Goal: Information Seeking & Learning: Learn about a topic

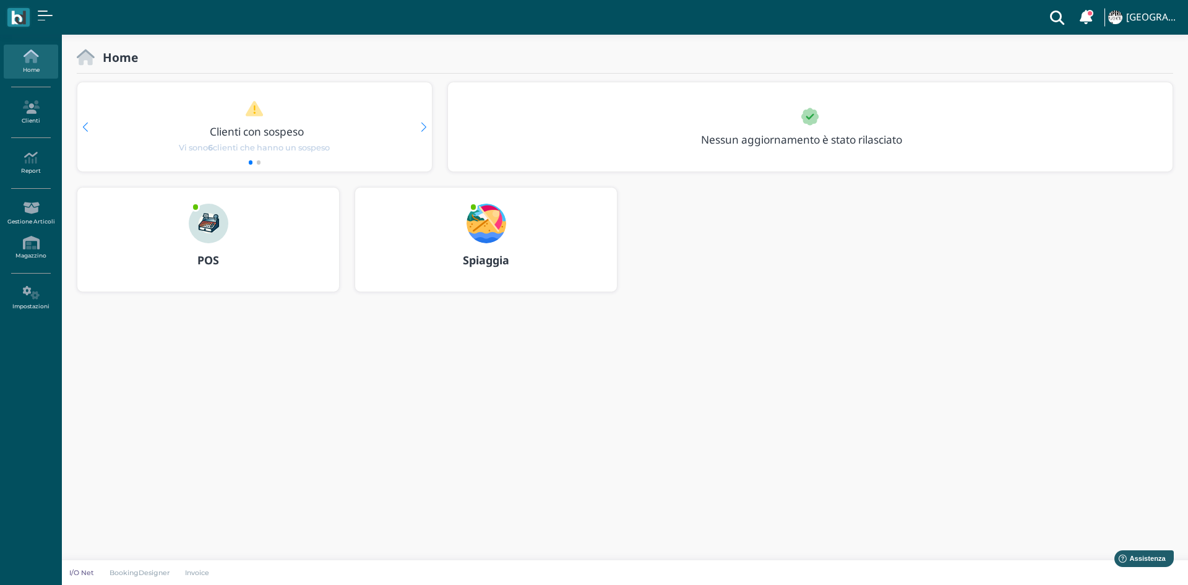
click at [222, 226] on img at bounding box center [209, 224] width 40 height 40
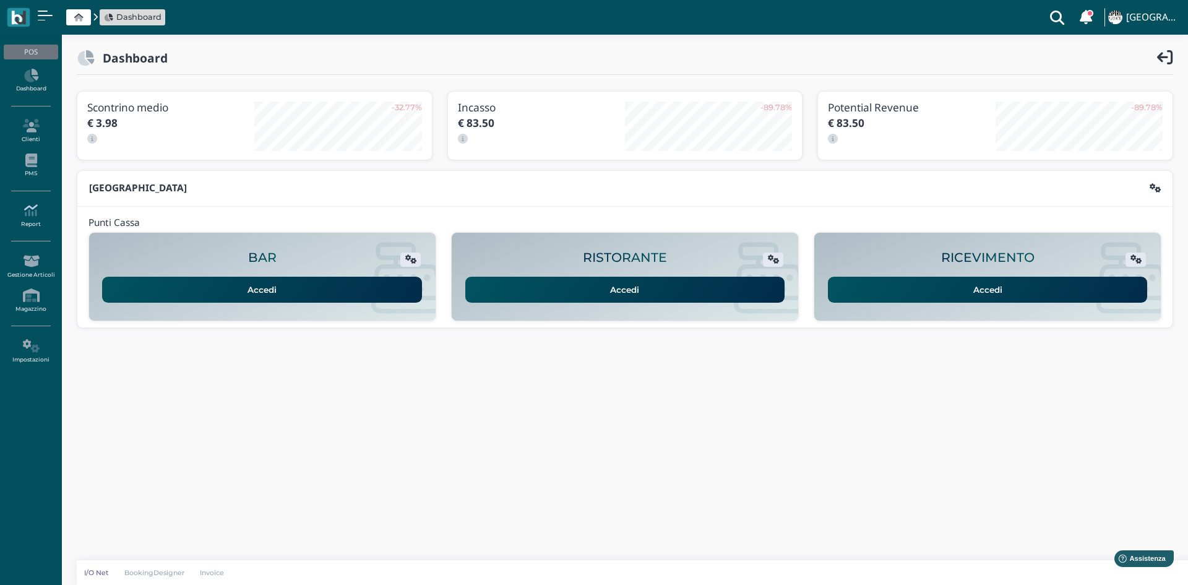
click at [32, 214] on icon at bounding box center [31, 211] width 54 height 14
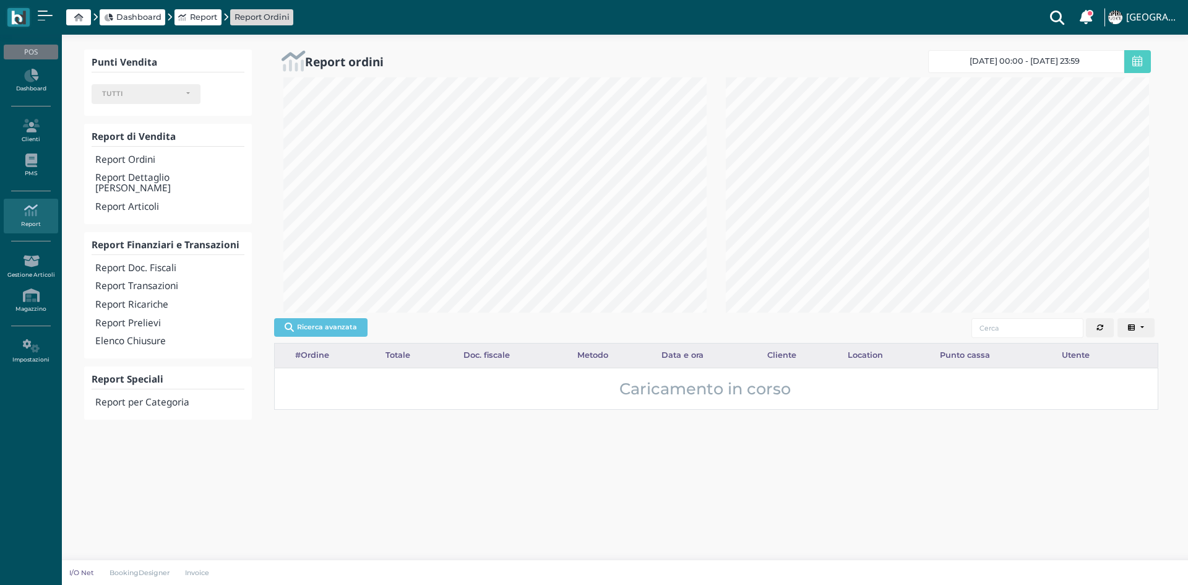
select select
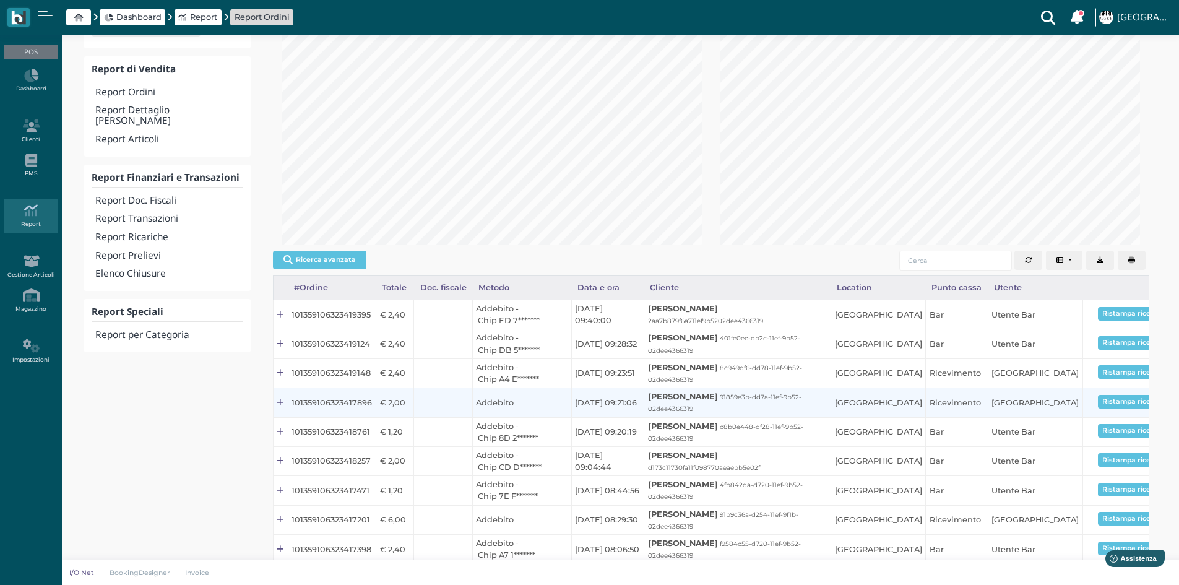
scroll to position [174, 0]
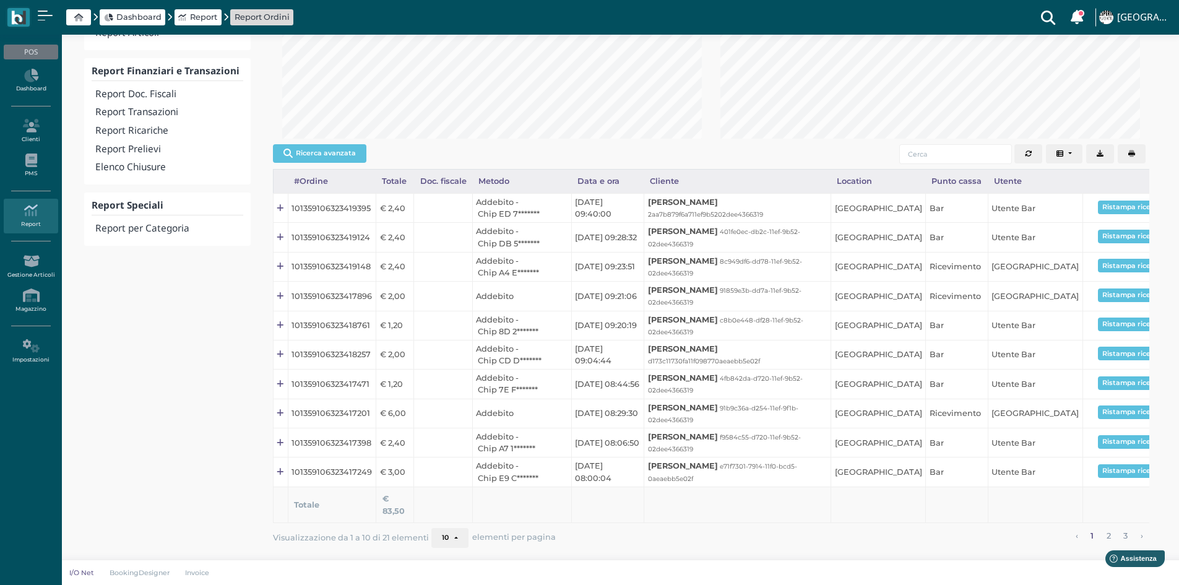
click at [454, 541] on button "10" at bounding box center [449, 538] width 37 height 20
click at [681, 507] on th at bounding box center [737, 504] width 187 height 37
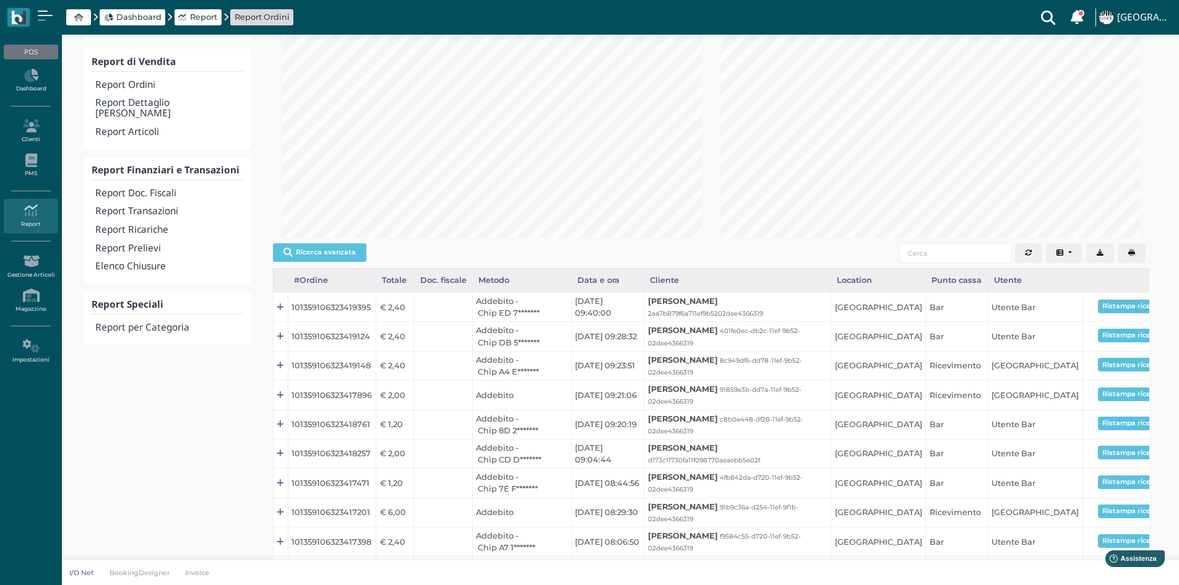
scroll to position [0, 0]
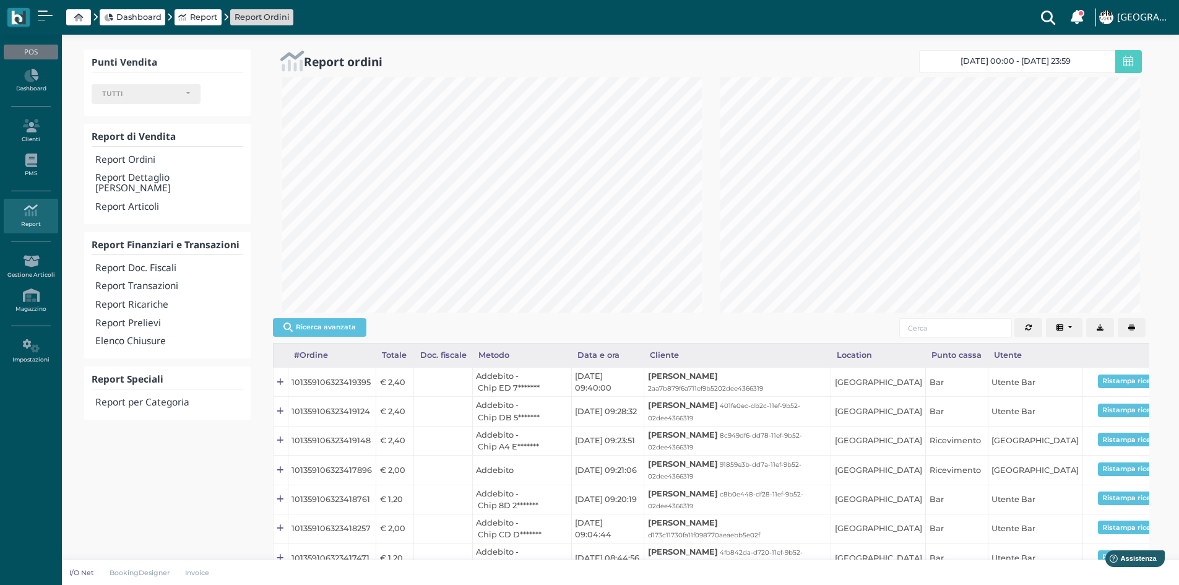
click at [1127, 54] on span at bounding box center [1128, 61] width 27 height 23
click at [1098, 66] on link "[DATE] 00:00 - [DATE] 23:59" at bounding box center [1017, 61] width 196 height 23
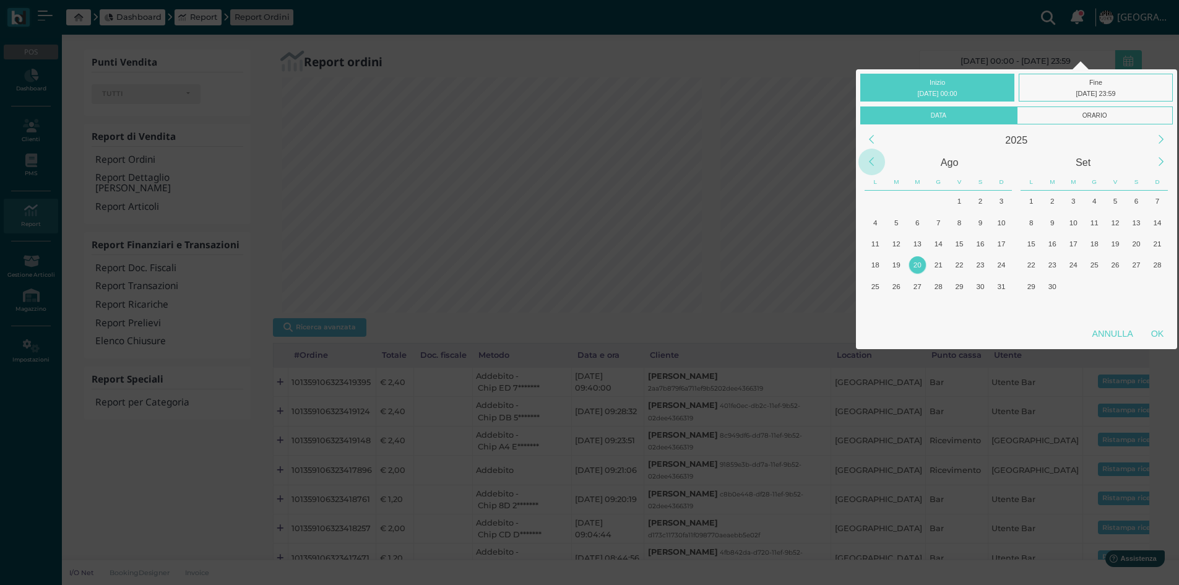
click at [872, 166] on div "Previous Month" at bounding box center [871, 162] width 27 height 27
click at [1002, 268] on div "25" at bounding box center [1001, 264] width 17 height 17
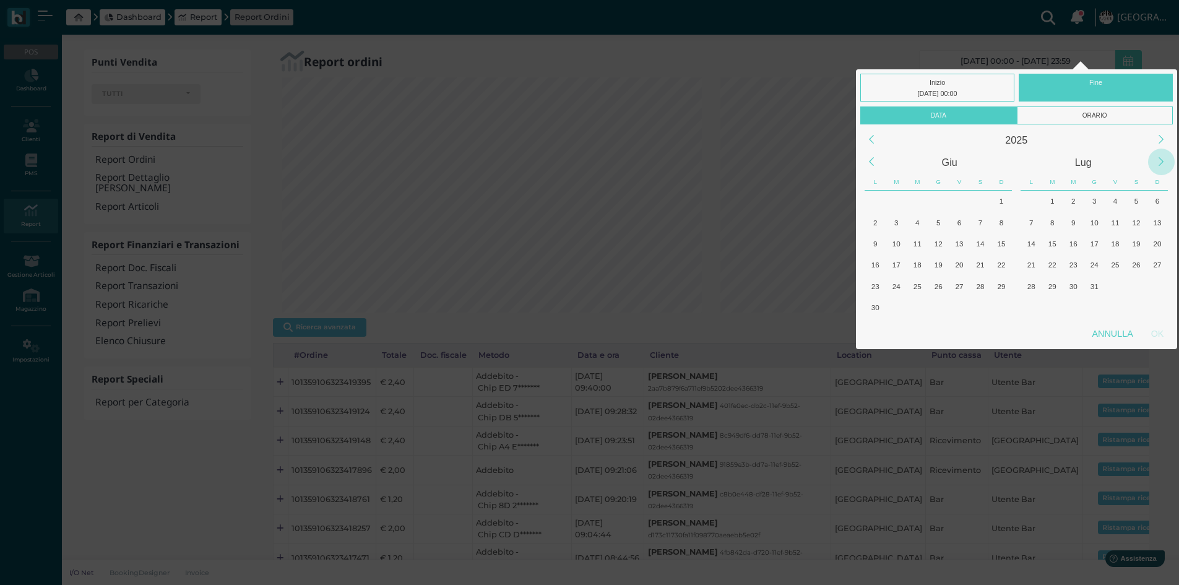
click at [1161, 158] on div "Next Month" at bounding box center [1161, 162] width 27 height 27
click at [1071, 261] on div "20" at bounding box center [1073, 264] width 17 height 17
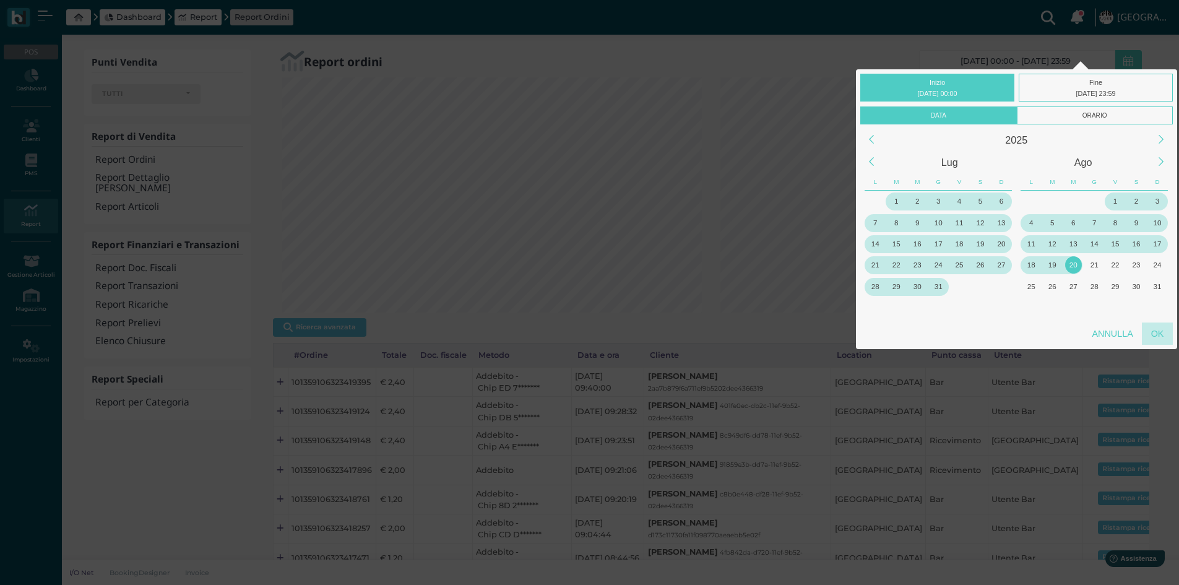
click at [1163, 337] on div "OK" at bounding box center [1157, 333] width 31 height 22
type input "[DATE] 00:00 - [DATE] 23:59"
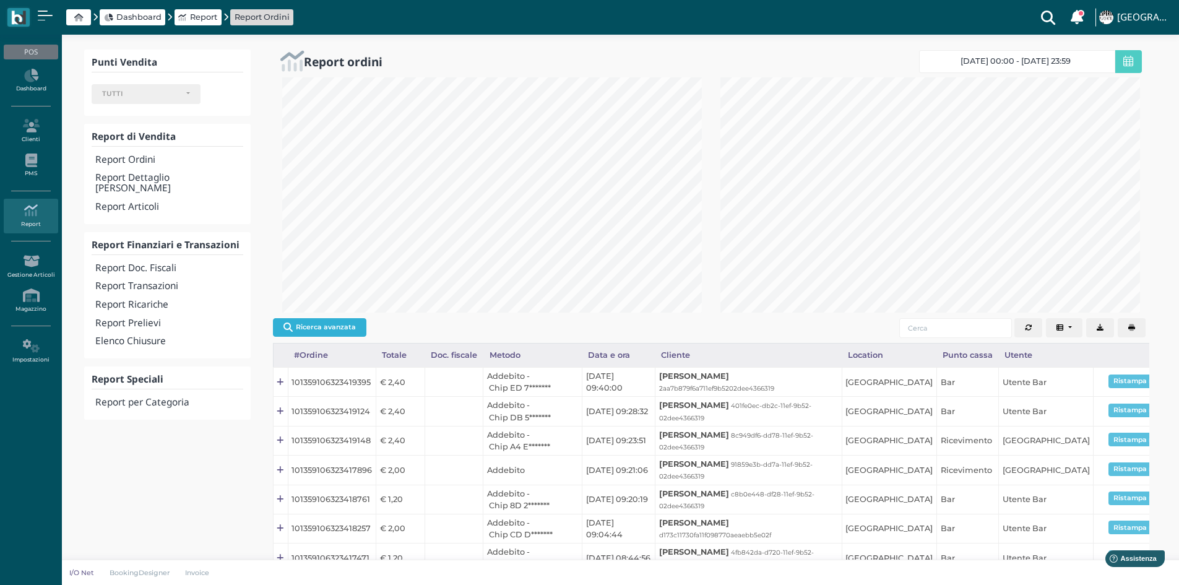
click at [333, 324] on button "Ricerca avanzata" at bounding box center [319, 327] width 93 height 19
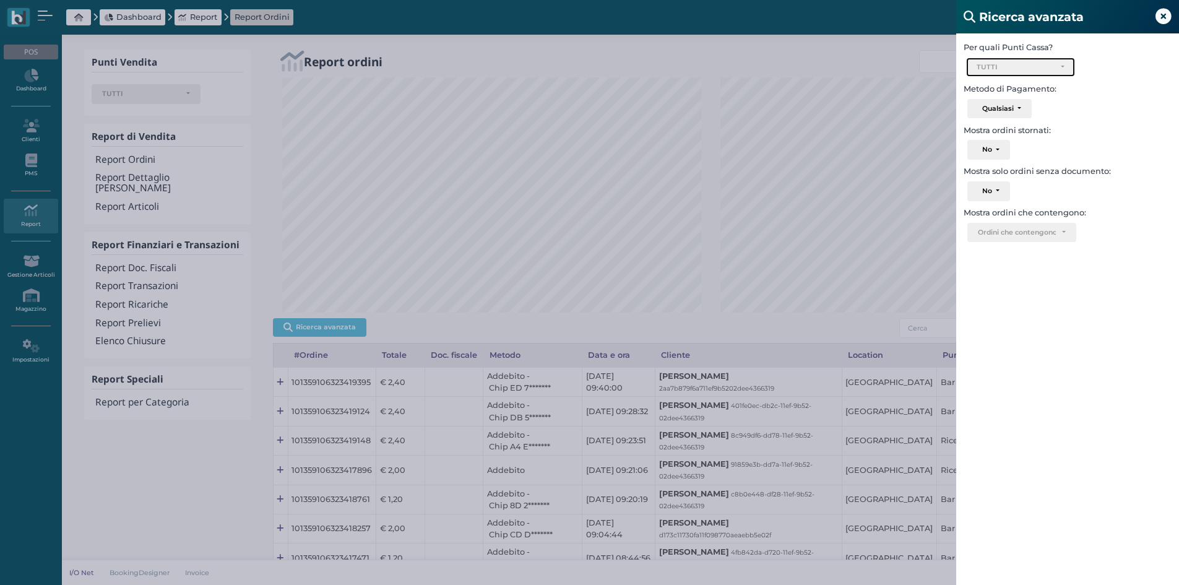
click at [1066, 67] on div "TUTTI" at bounding box center [1021, 67] width 108 height 19
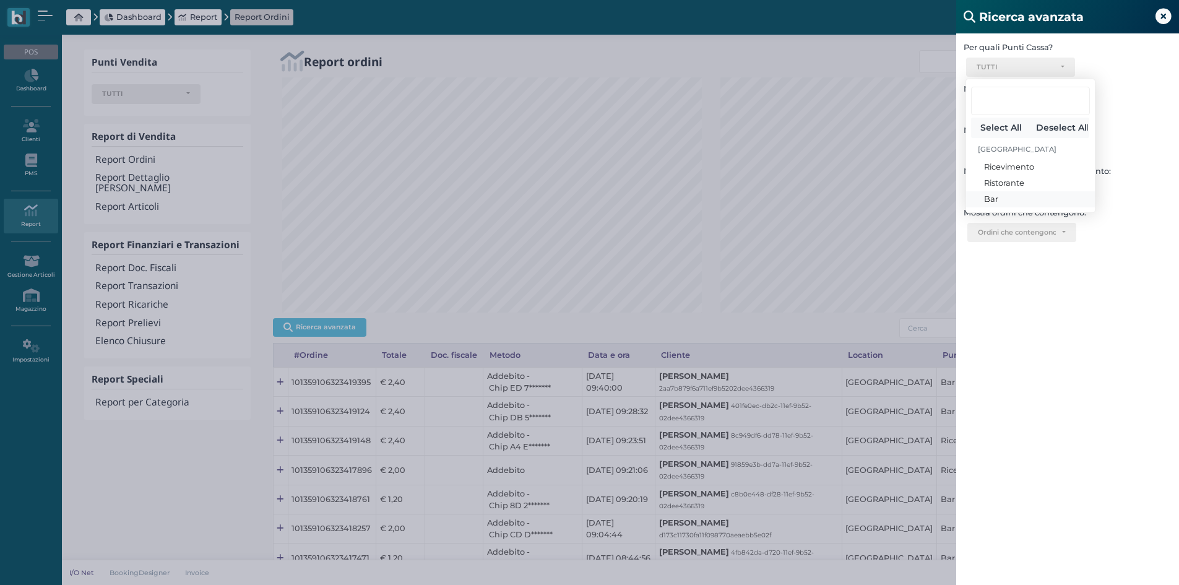
click at [993, 200] on span "Bar" at bounding box center [991, 199] width 14 height 12
select select "331"
click at [1061, 64] on div "Bar" at bounding box center [1020, 67] width 88 height 9
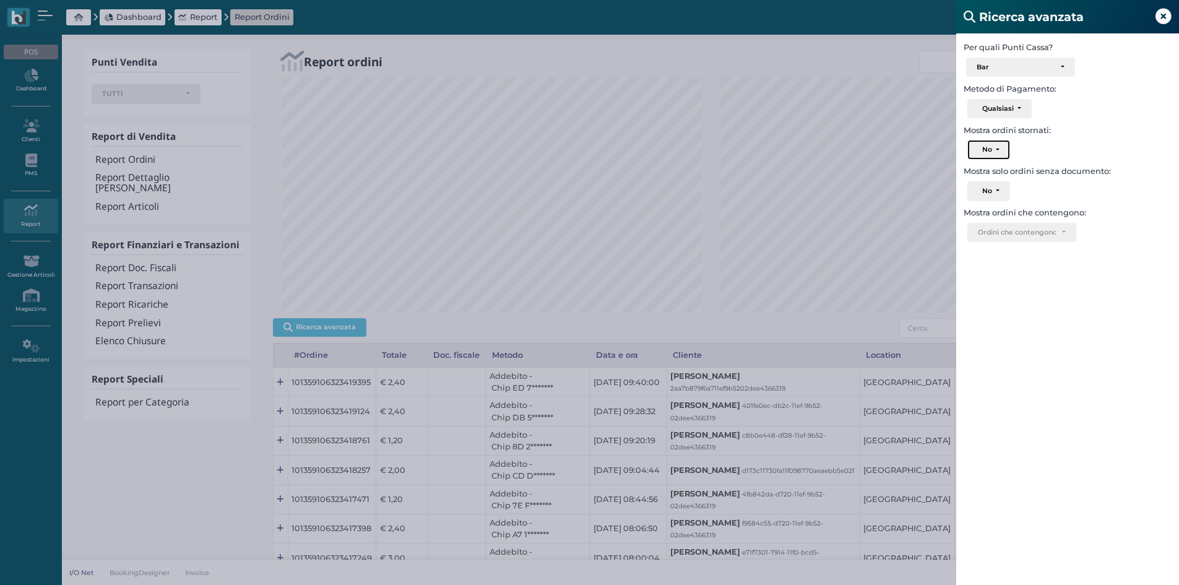
click at [998, 150] on button "No" at bounding box center [988, 150] width 42 height 20
click at [1079, 143] on div "No Si No No Si" at bounding box center [1067, 152] width 223 height 24
click at [1066, 233] on div "Ordini che contengono.." at bounding box center [1022, 232] width 88 height 9
drag, startPoint x: 1134, startPoint y: 254, endPoint x: 1114, endPoint y: 244, distance: 23.0
click at [1134, 254] on div "Per quali Punti Cassa? Ricevimento Ristorante Bar Bar Select All Deselect All E…" at bounding box center [1067, 325] width 223 height 585
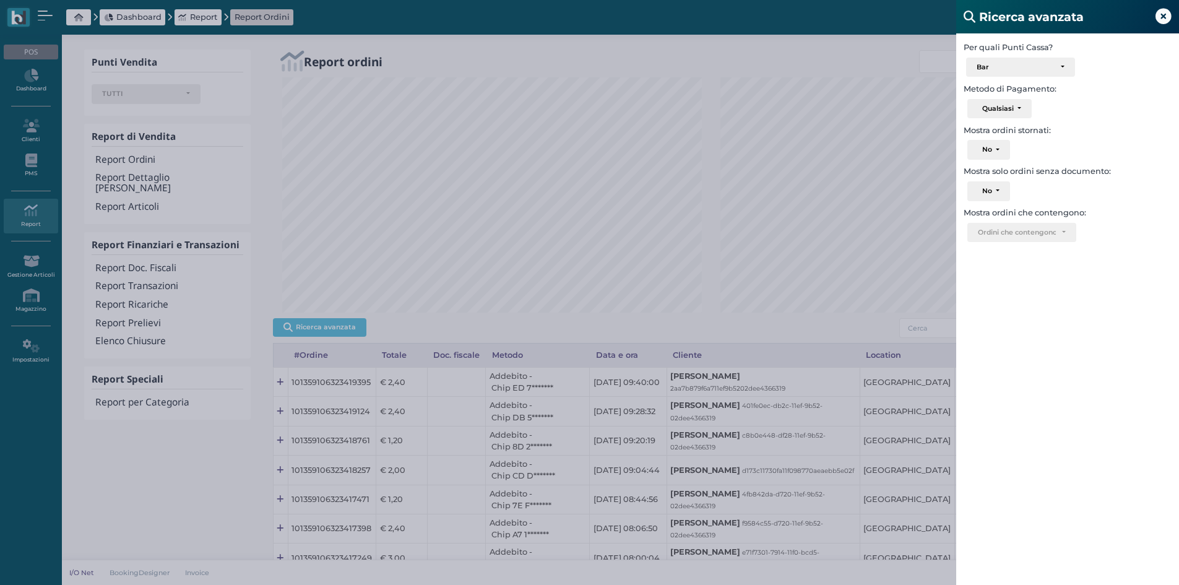
click at [1168, 18] on icon at bounding box center [1163, 17] width 16 height 16
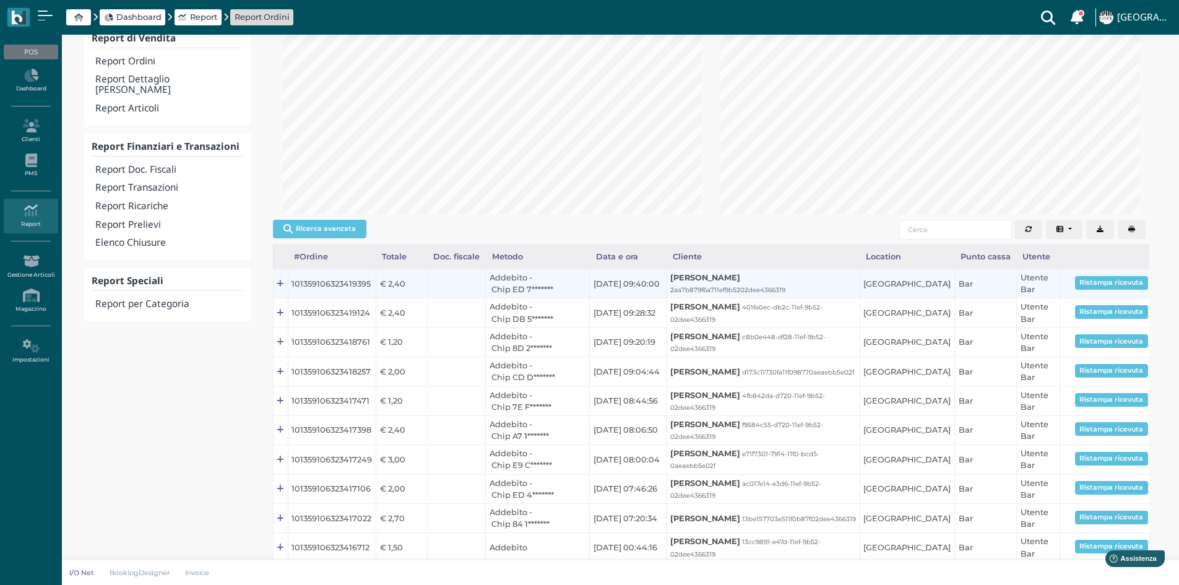
scroll to position [174, 0]
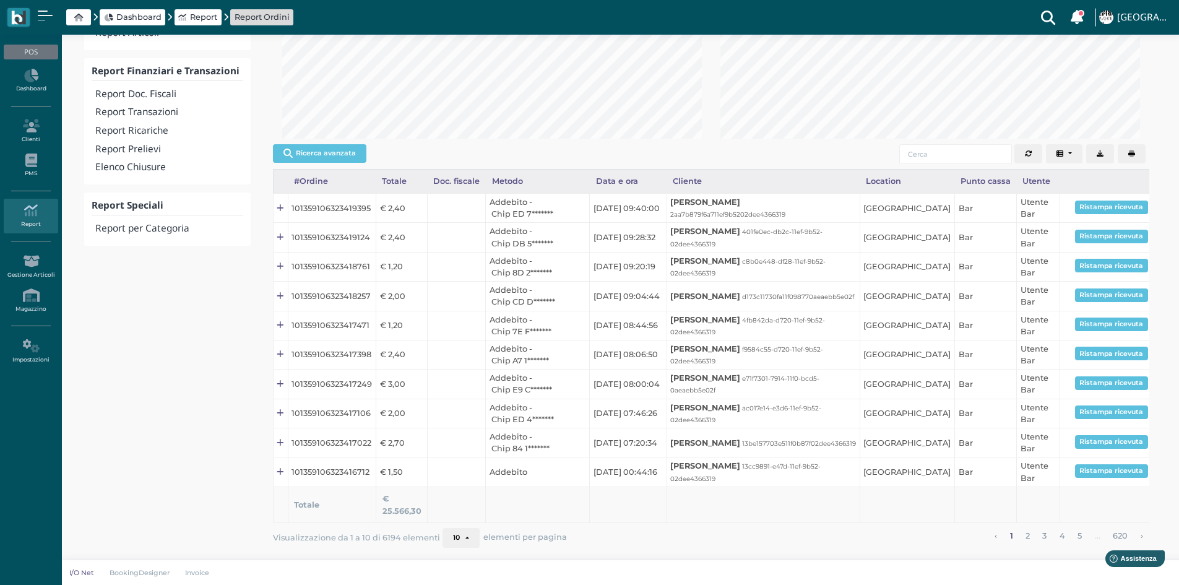
click at [1066, 156] on button "Columns" at bounding box center [1064, 154] width 37 height 20
click at [693, 155] on div "Ricerca avanzata #Ordine Totale Doc. fiscale Metodo Orario Data e ora Cliente L…" at bounding box center [711, 154] width 876 height 30
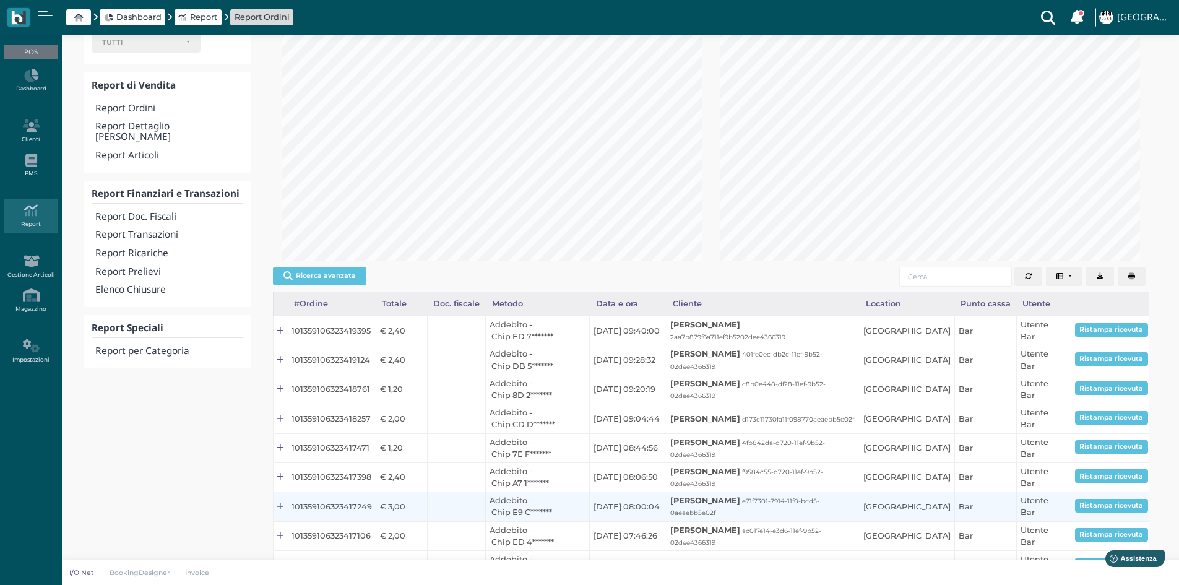
scroll to position [0, 0]
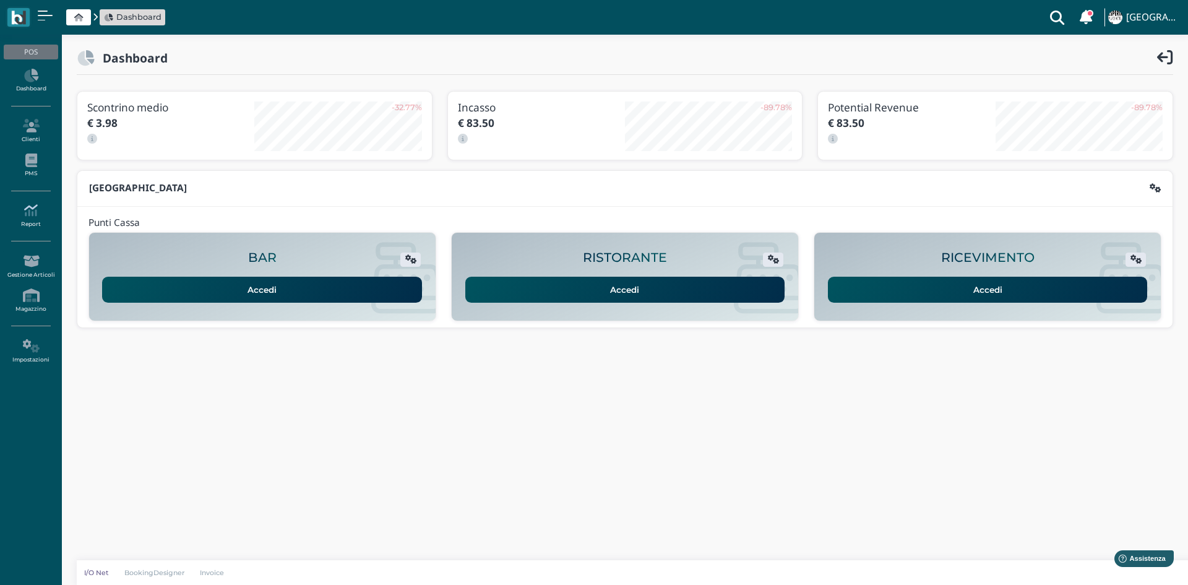
click at [27, 225] on link "Report" at bounding box center [31, 216] width 54 height 34
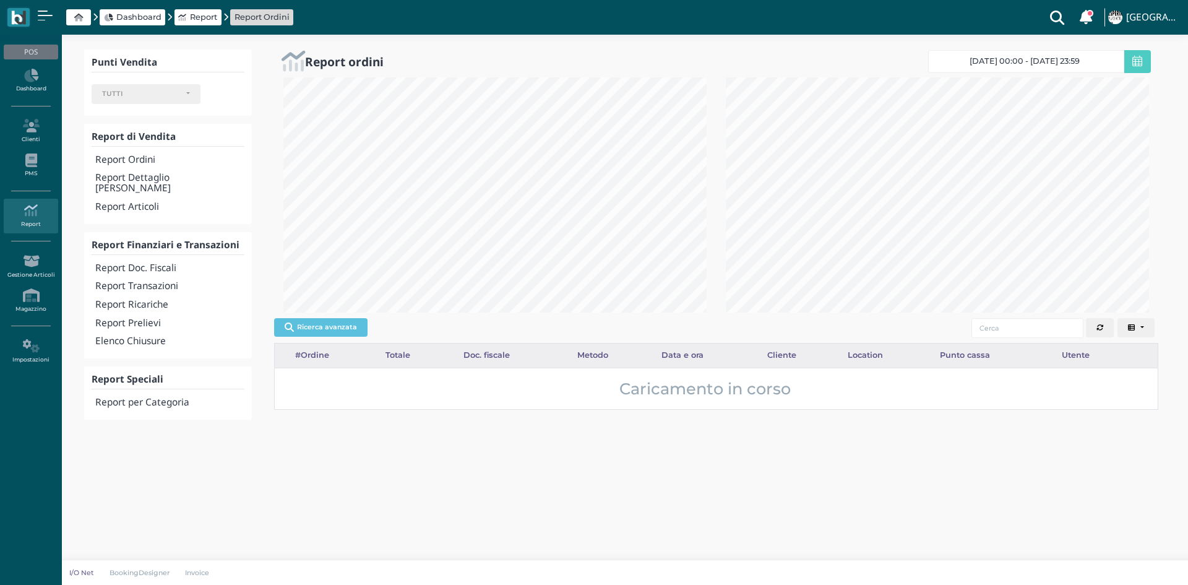
select select
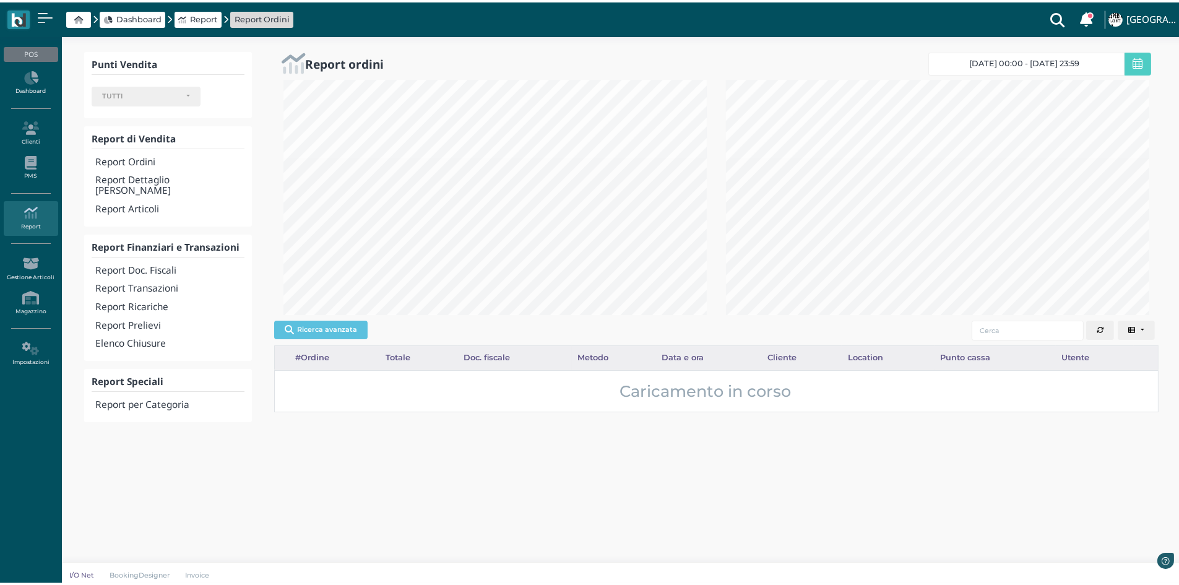
scroll to position [235, 438]
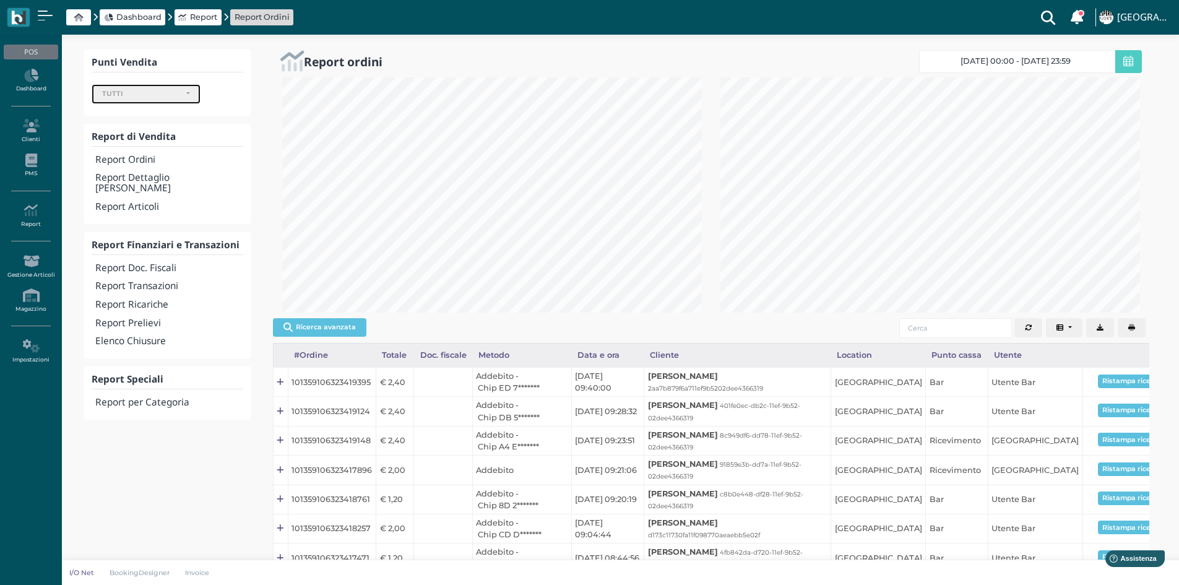
click at [185, 95] on div "TUTTI" at bounding box center [146, 94] width 88 height 9
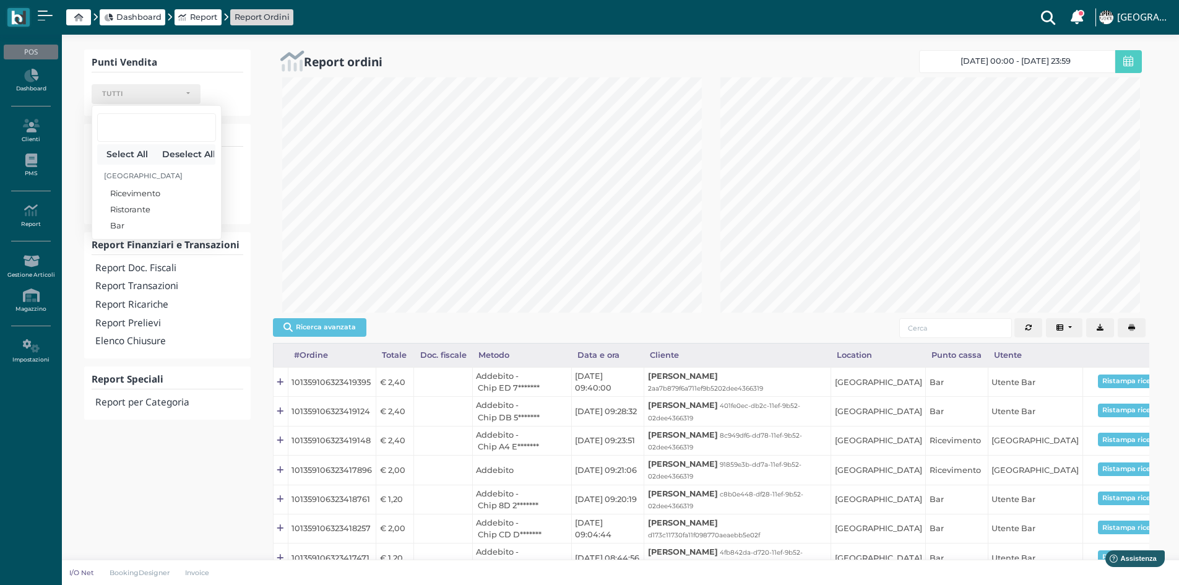
click at [239, 97] on div "Ricevimento Ristorante Bar TUTTI Select All Deselect All Esperia Palace Hotel R…" at bounding box center [168, 93] width 152 height 27
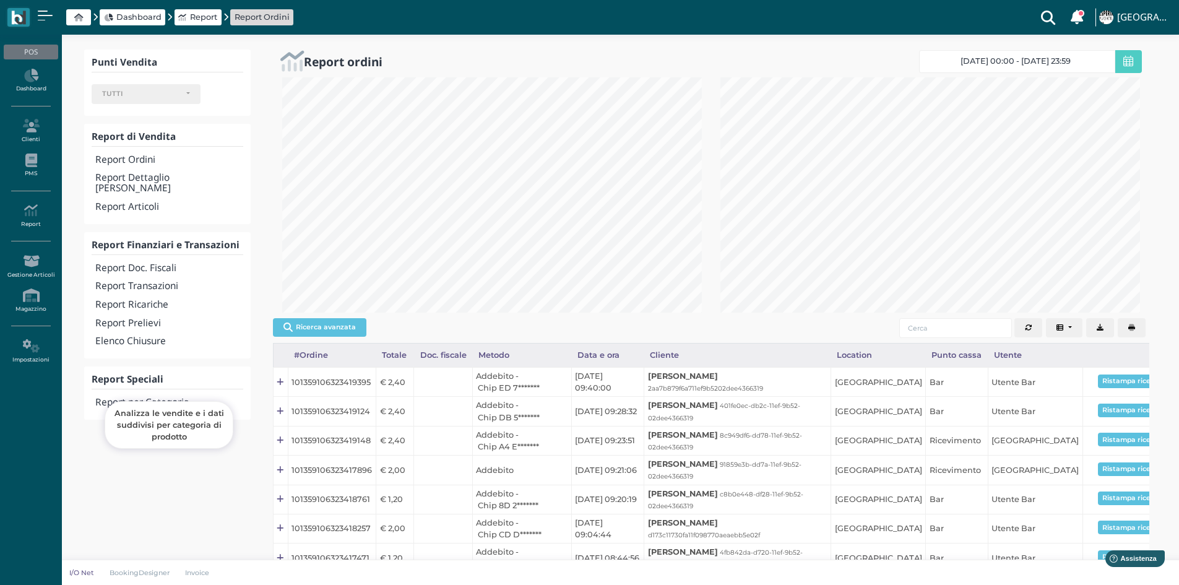
click at [167, 397] on h4 "Report per Categoria" at bounding box center [168, 402] width 147 height 11
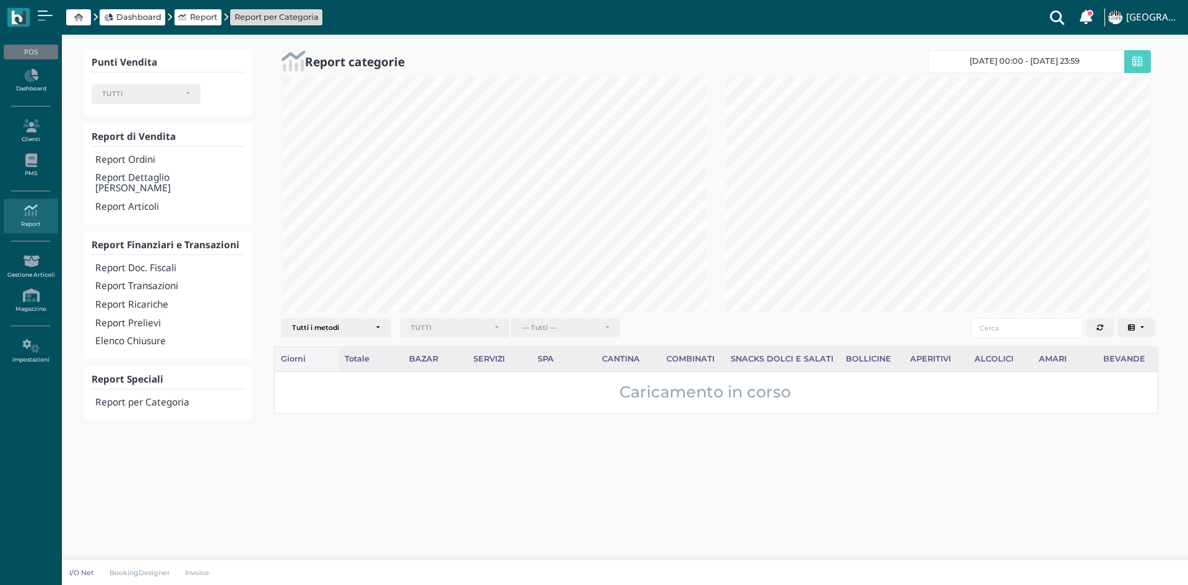
select select
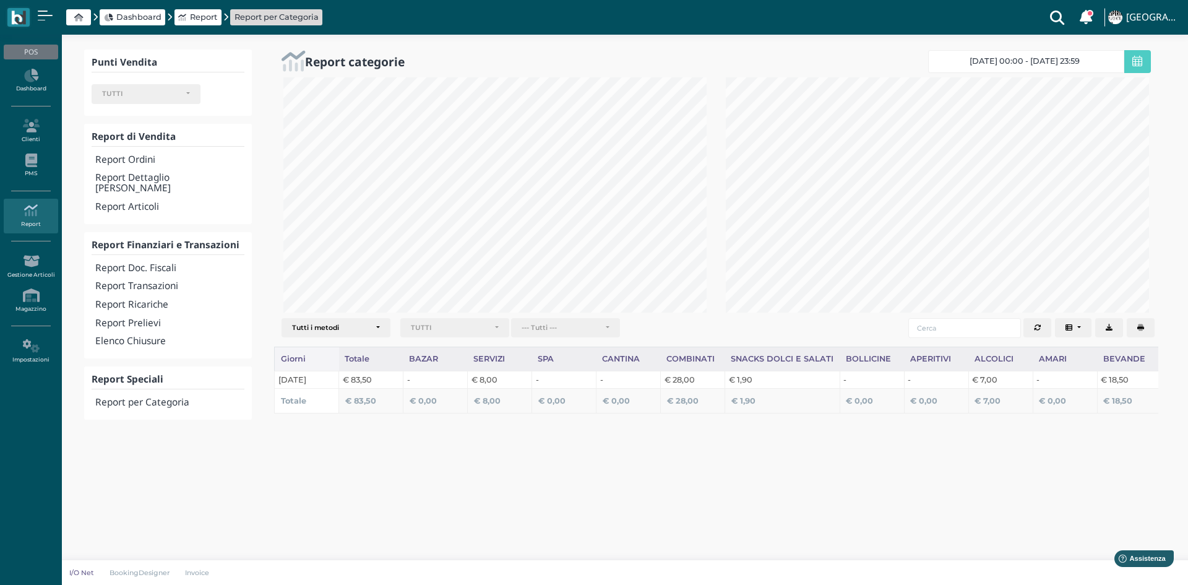
click at [1137, 61] on icon at bounding box center [1137, 61] width 10 height 11
click at [1092, 61] on link "[DATE] 00:00 - [DATE] 23:59" at bounding box center [1026, 61] width 196 height 23
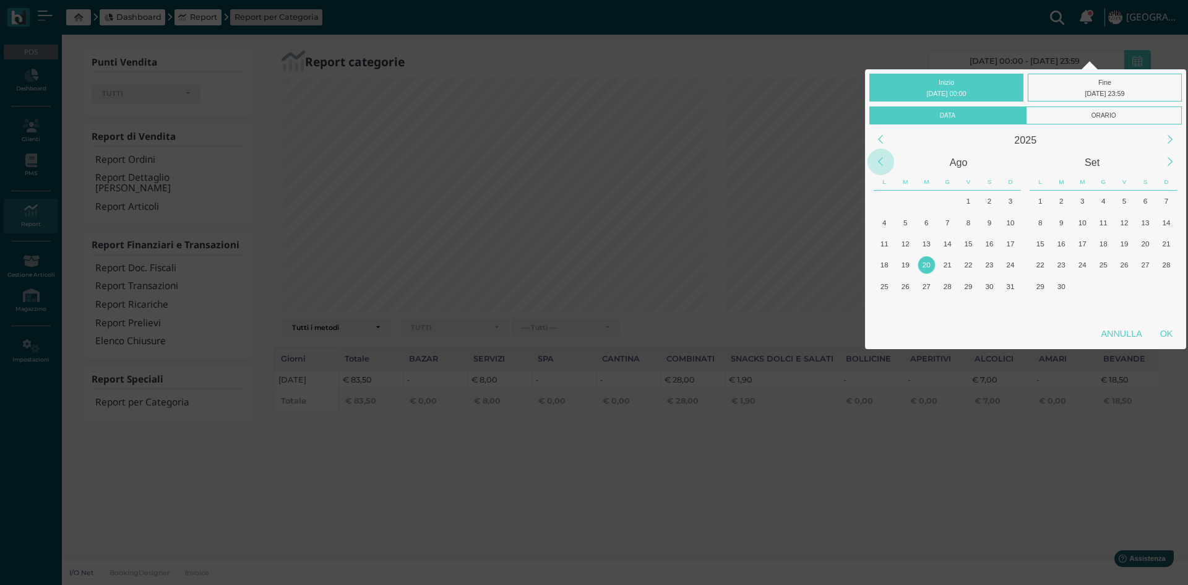
click at [877, 158] on div "Previous Month" at bounding box center [881, 162] width 27 height 27
click at [878, 158] on div "Previous Month" at bounding box center [881, 162] width 27 height 27
click at [1165, 267] on div "25" at bounding box center [1166, 264] width 17 height 17
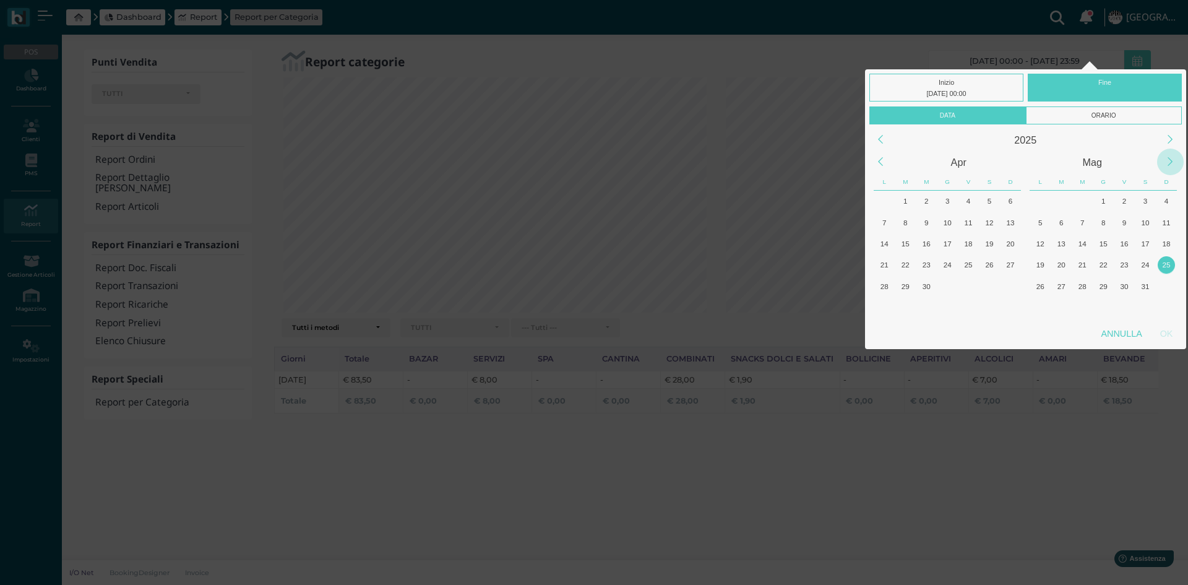
click at [1170, 158] on div "Next Month" at bounding box center [1170, 162] width 27 height 27
click at [1084, 264] on div "20" at bounding box center [1082, 264] width 17 height 17
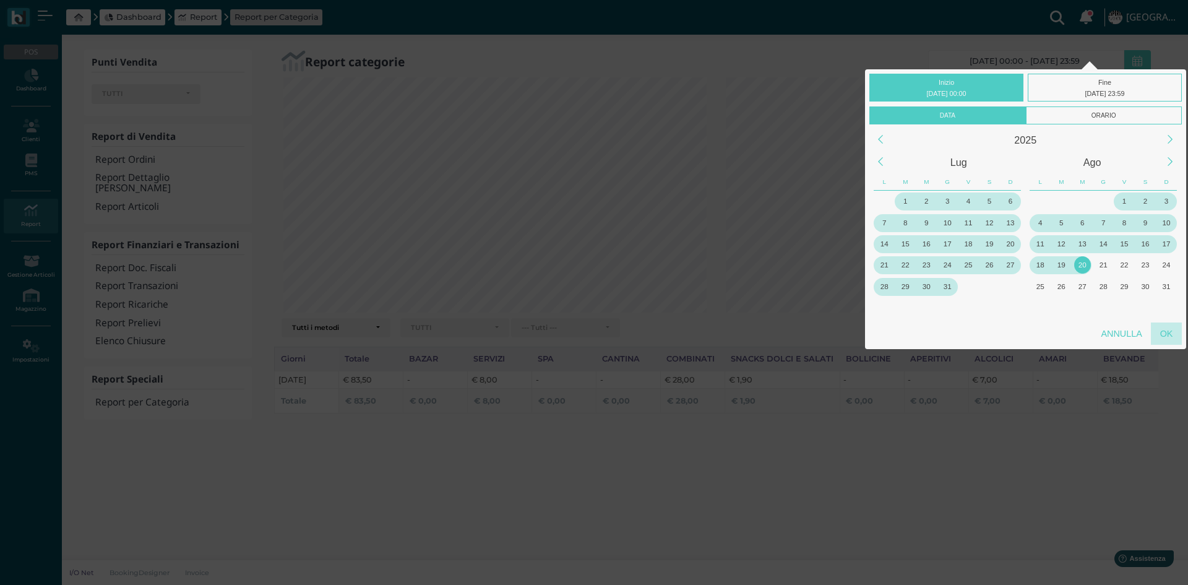
click at [1161, 334] on div "OK" at bounding box center [1166, 333] width 31 height 22
type input "25/05/2025 00:00 - 20/08/2025 23:59"
select select
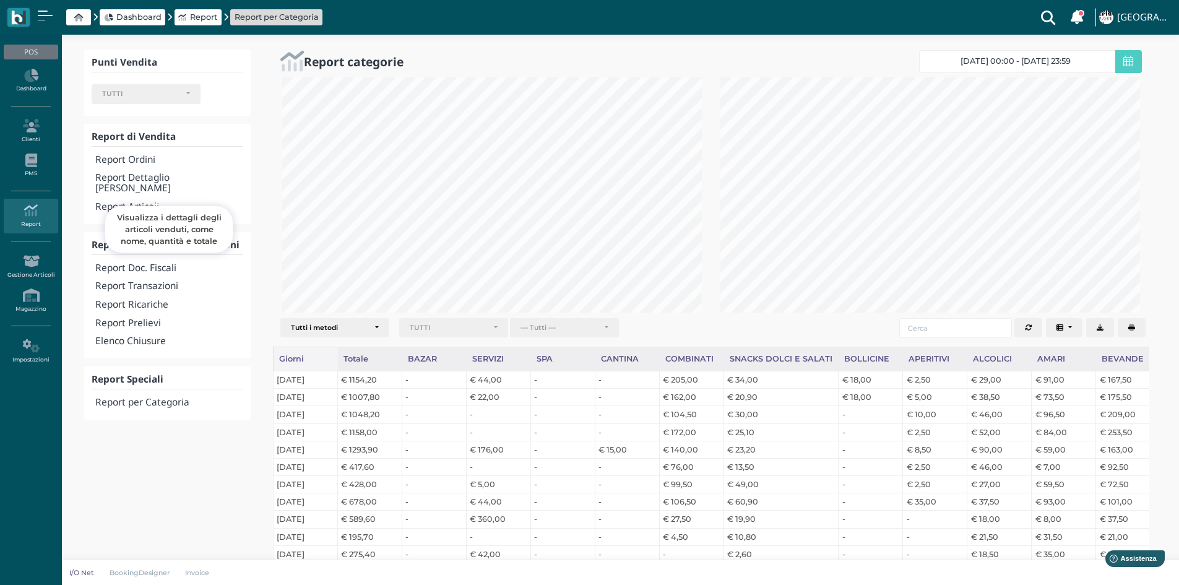
scroll to position [0, 0]
click at [134, 202] on h4 "Report Articoli" at bounding box center [168, 207] width 147 height 11
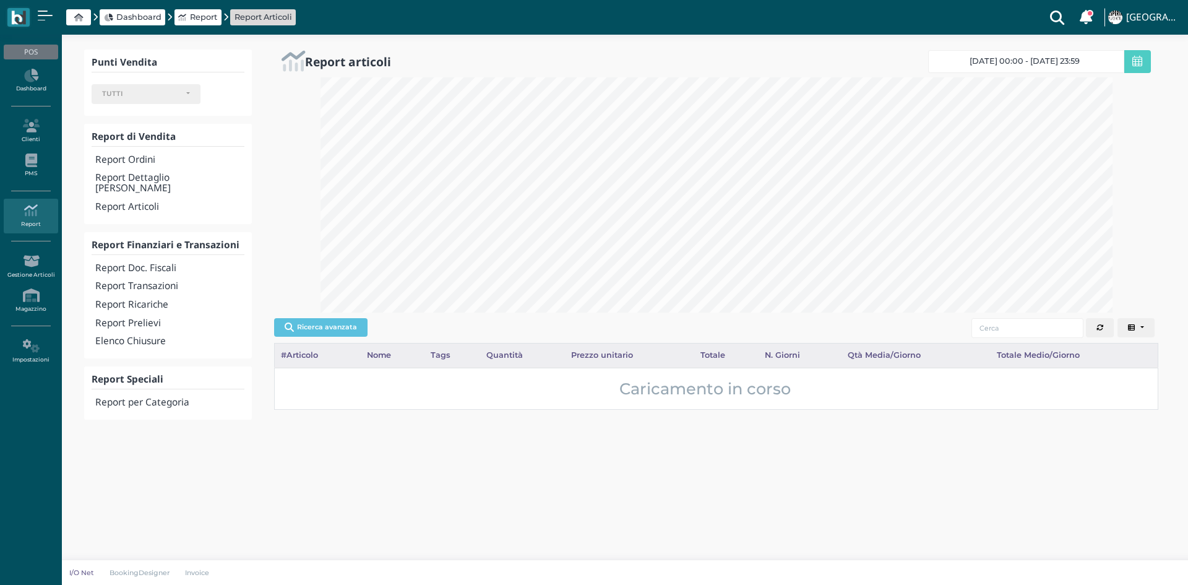
select select
click at [1017, 61] on span "[DATE] 00:00 - [DATE] 23:59" at bounding box center [1025, 61] width 110 height 10
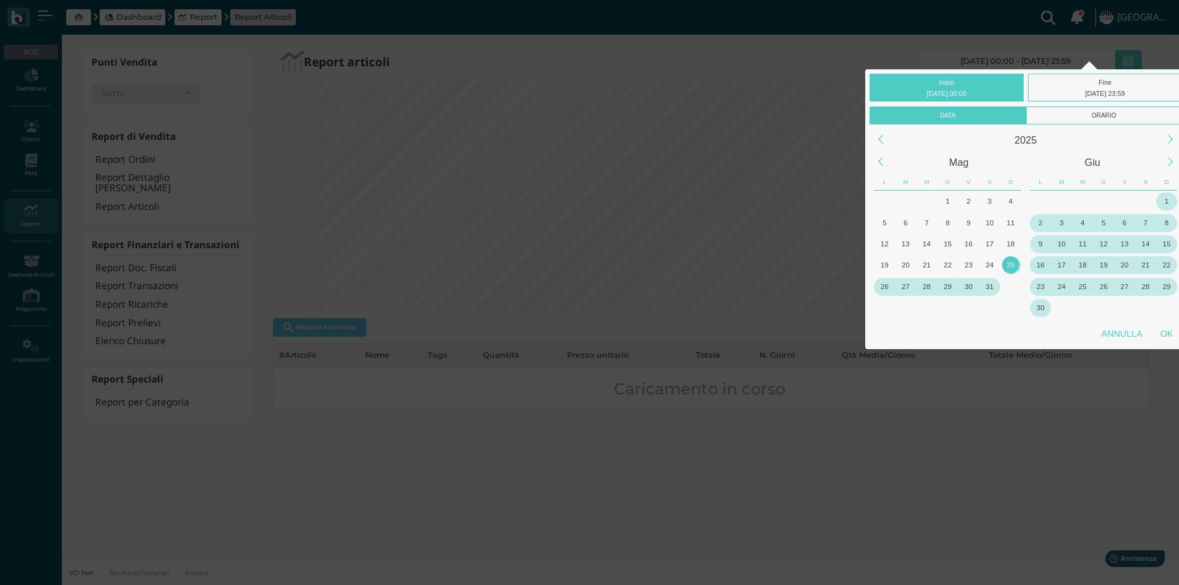
scroll to position [618566, 617998]
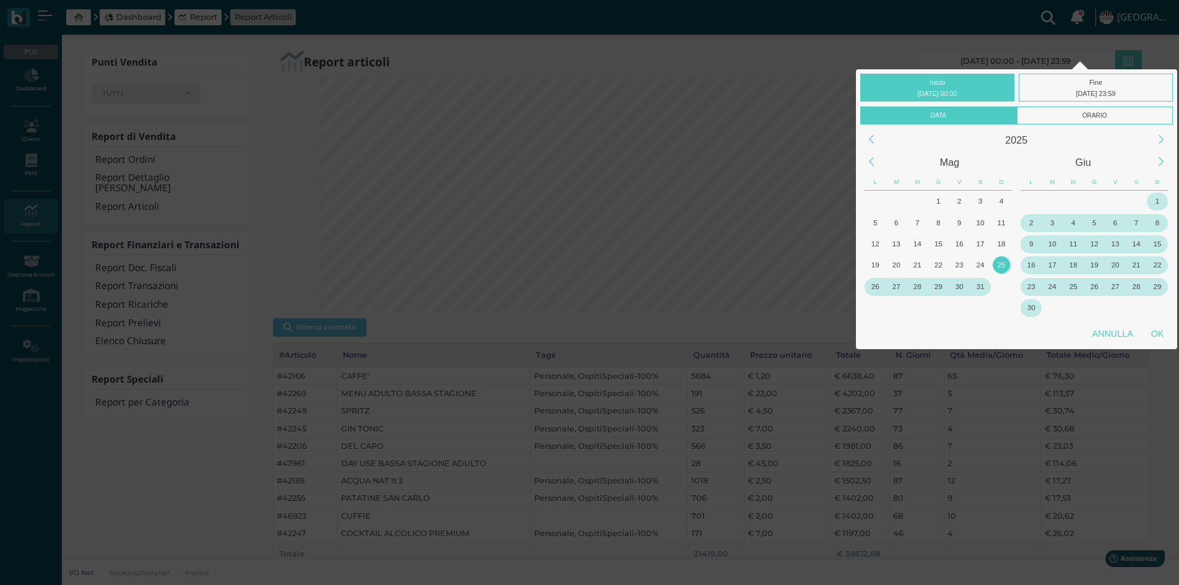
click at [1136, 457] on div "Inizio [DATE] 00:00 Fine [DATE] 23:59 Data Orario [DATE] Giu L M M G V S D L M …" at bounding box center [589, 314] width 1179 height 628
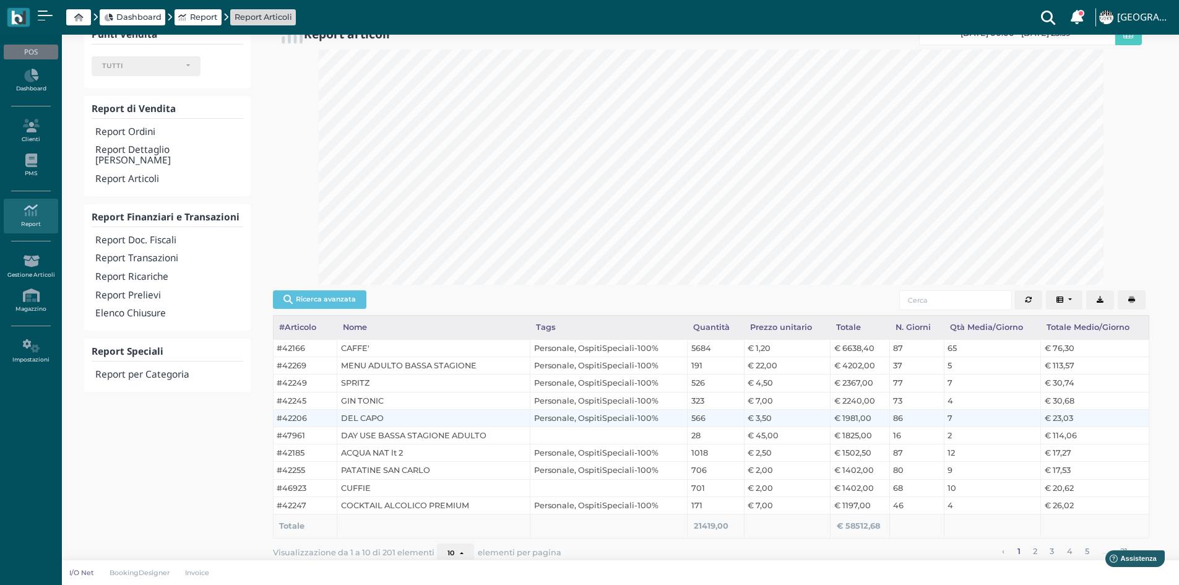
scroll to position [43, 0]
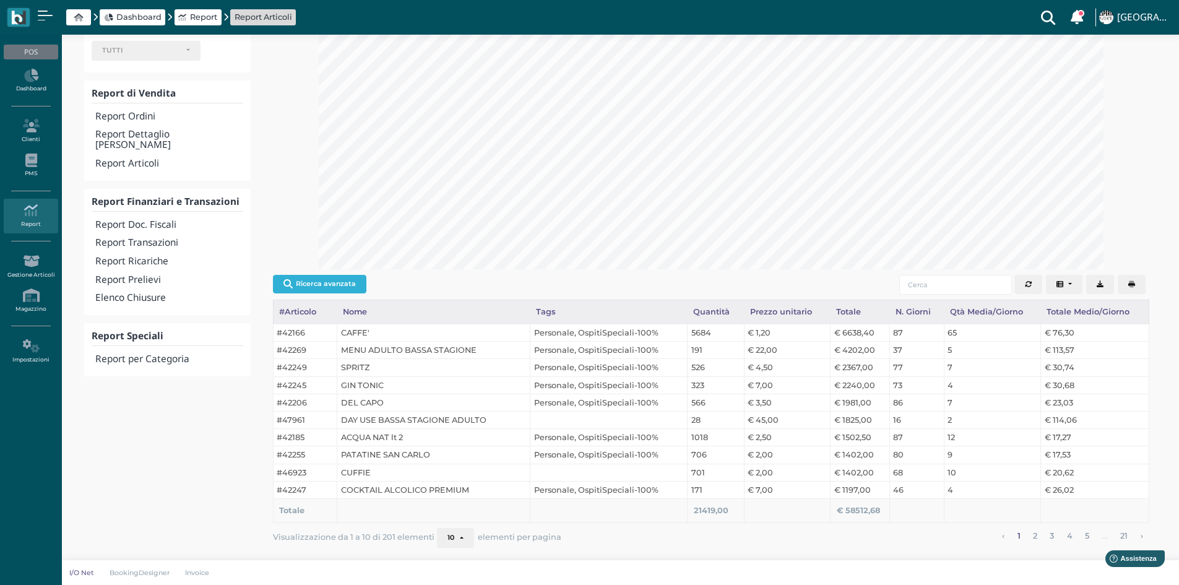
click at [304, 285] on button "Ricerca avanzata" at bounding box center [319, 284] width 93 height 19
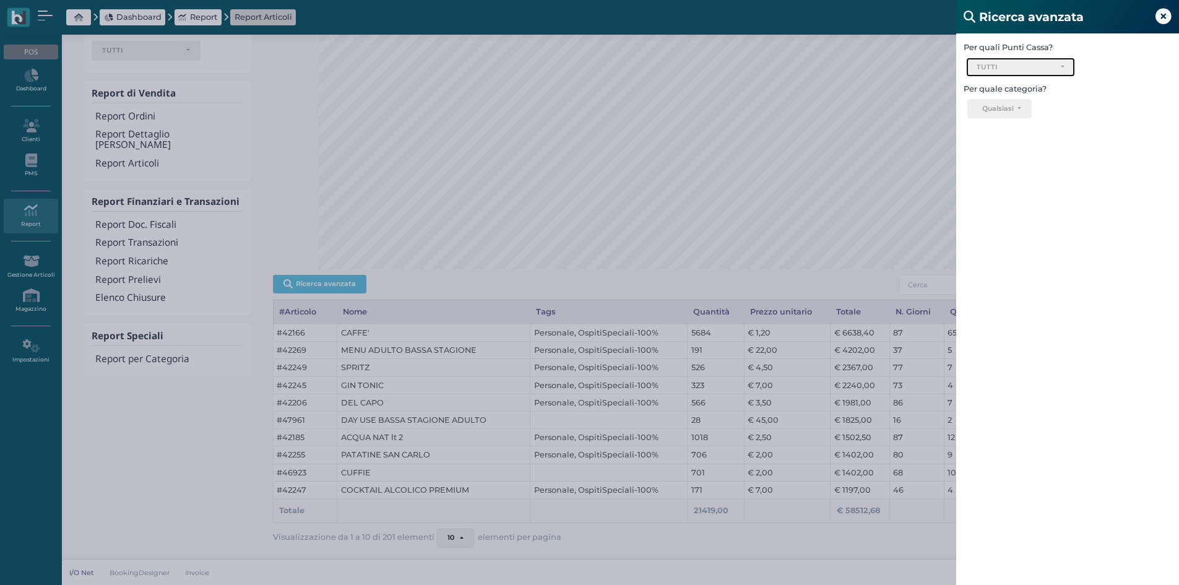
click at [1061, 66] on div "TUTTI" at bounding box center [1020, 67] width 88 height 9
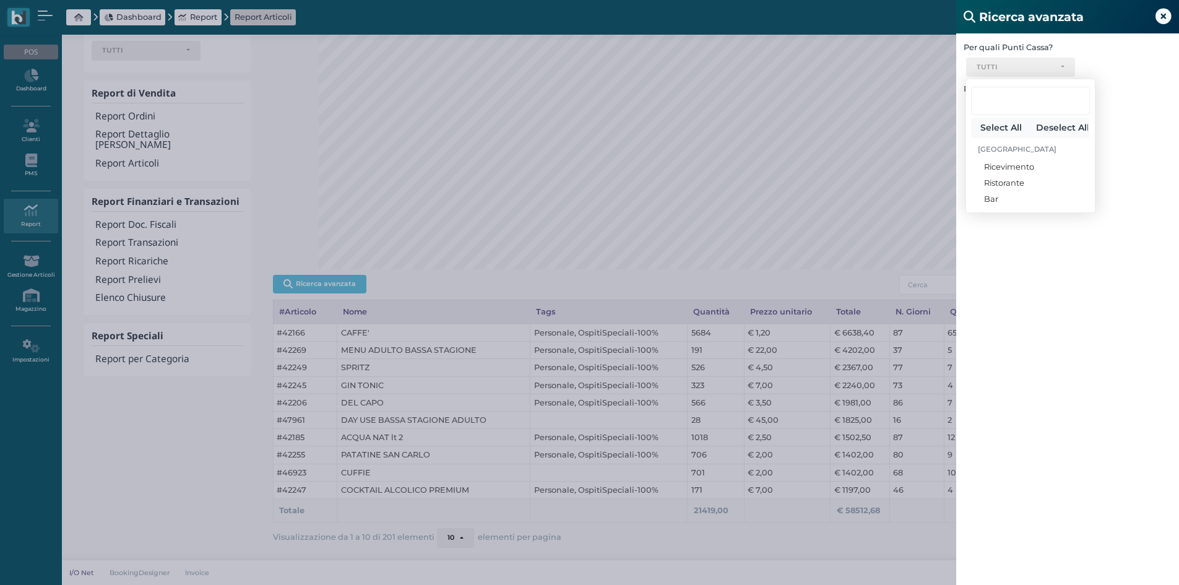
click at [1110, 327] on div "Per quali Punti Cassa? Ricevimento Ristorante Bar TUTTI Select All Deselect All…" at bounding box center [1067, 325] width 223 height 585
click at [1015, 104] on div "Qualsiasi" at bounding box center [998, 108] width 33 height 9
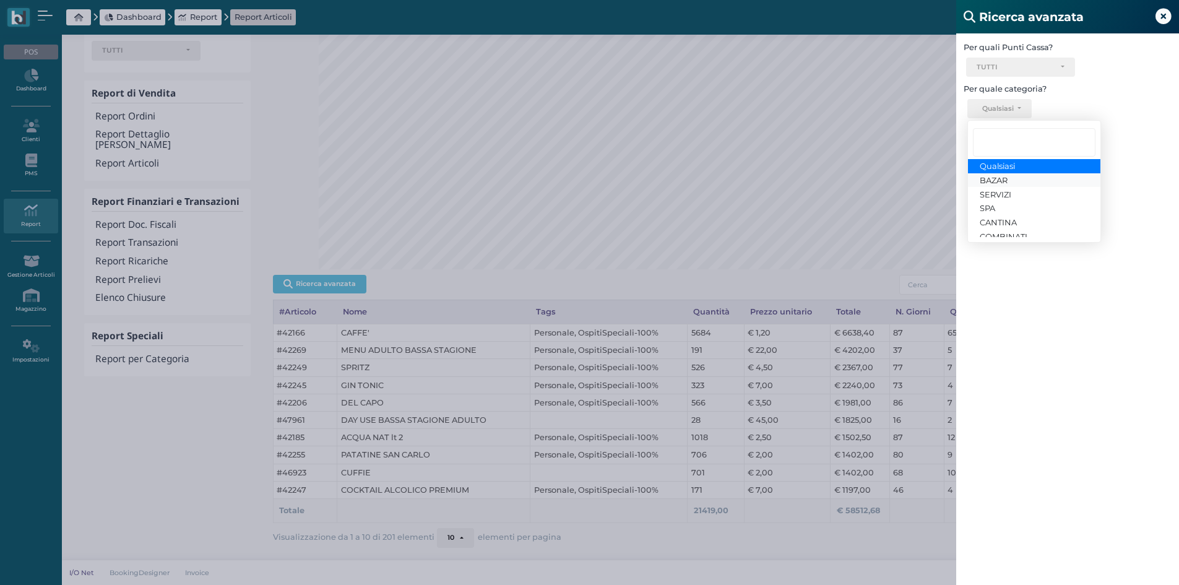
click at [998, 182] on span "BAZAR" at bounding box center [994, 180] width 28 height 10
select select "1726"
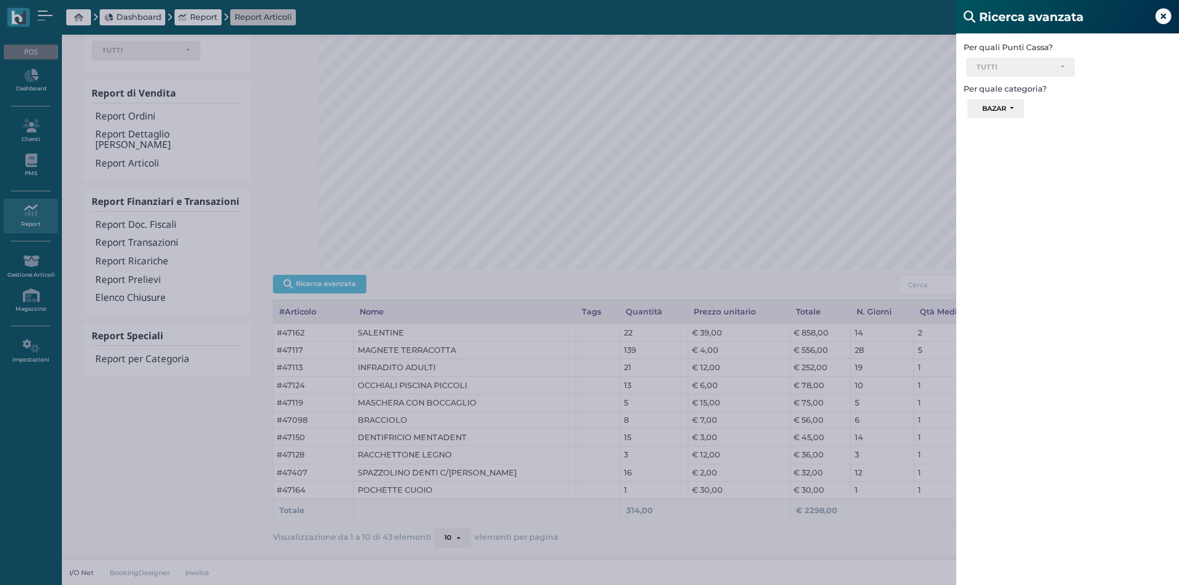
click at [549, 298] on div "Ricerca avanzata Per quali Punti Cassa? Ricevimento Ristorante Bar TUTTI Select…" at bounding box center [589, 292] width 1179 height 585
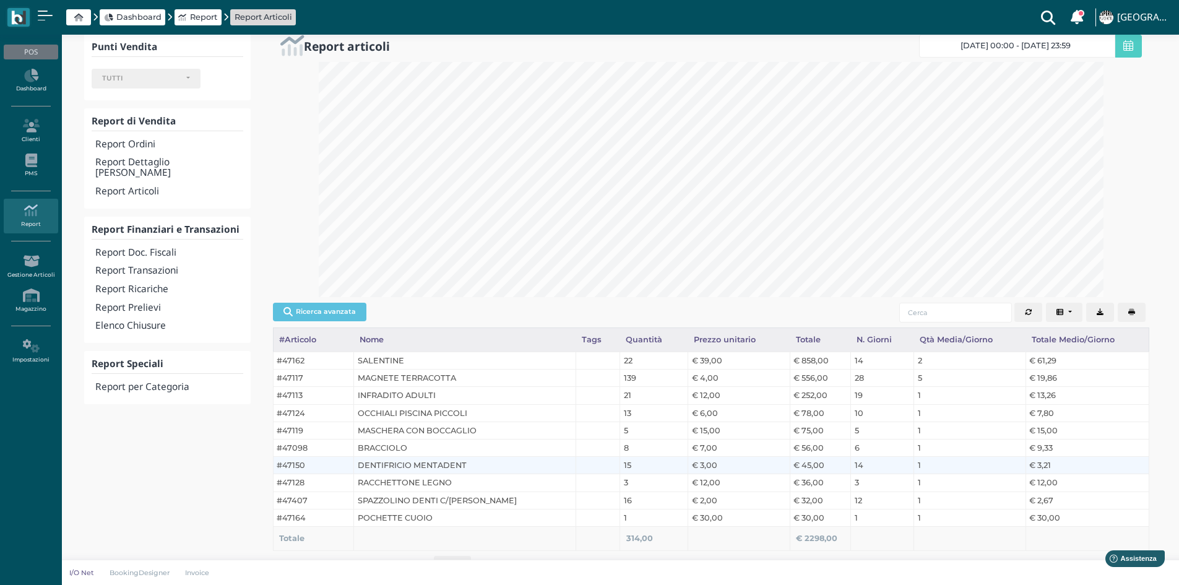
scroll to position [0, 0]
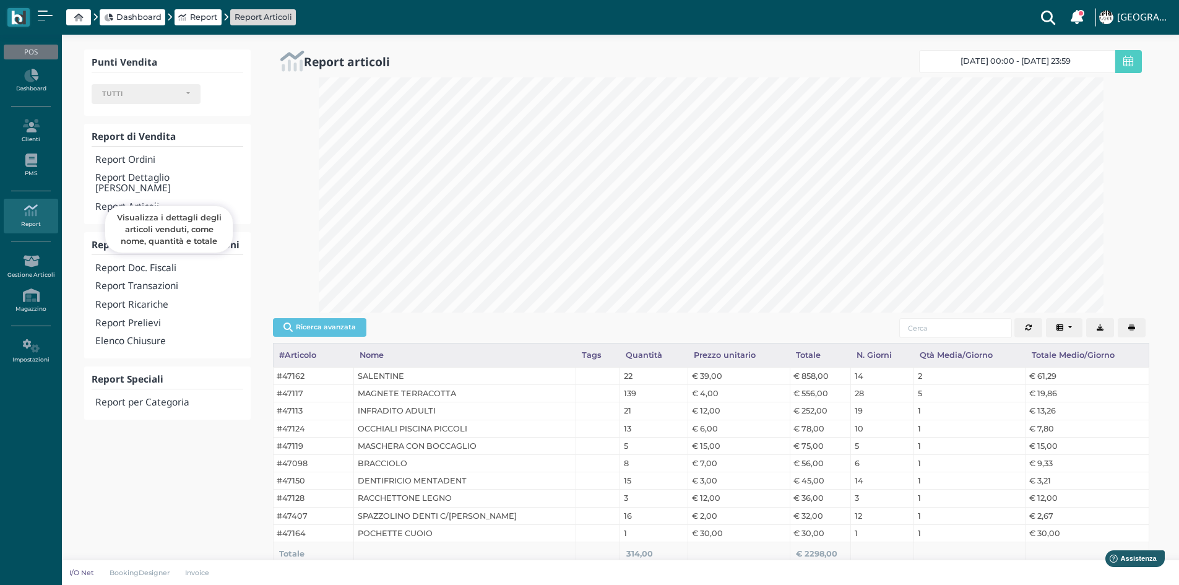
click at [144, 202] on h4 "Report Articoli" at bounding box center [168, 207] width 147 height 11
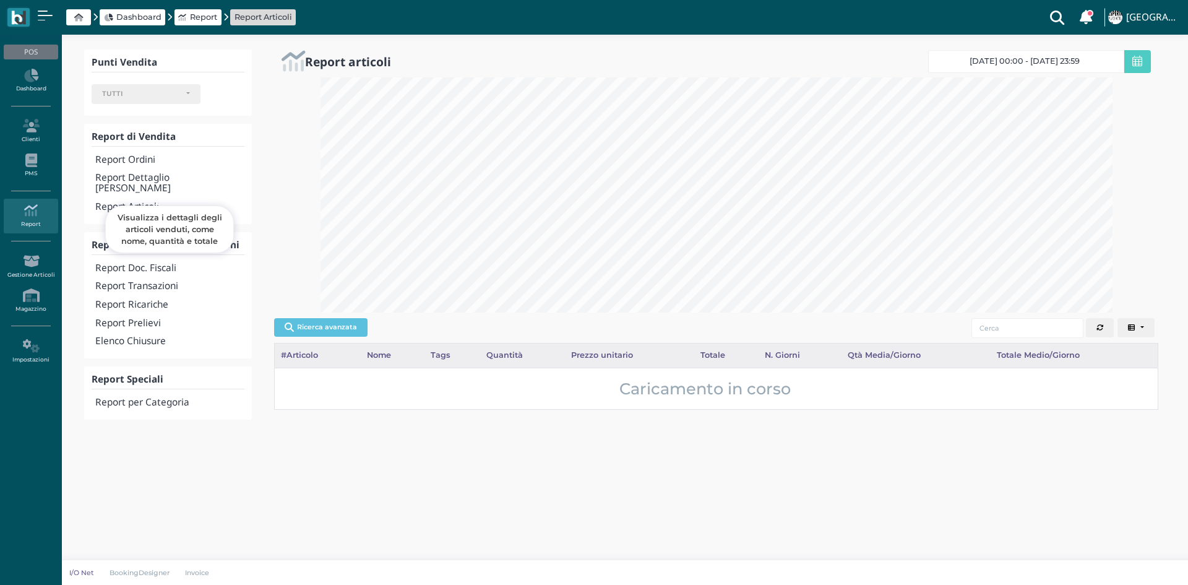
select select
click at [351, 332] on button "Ricerca avanzata" at bounding box center [320, 327] width 93 height 19
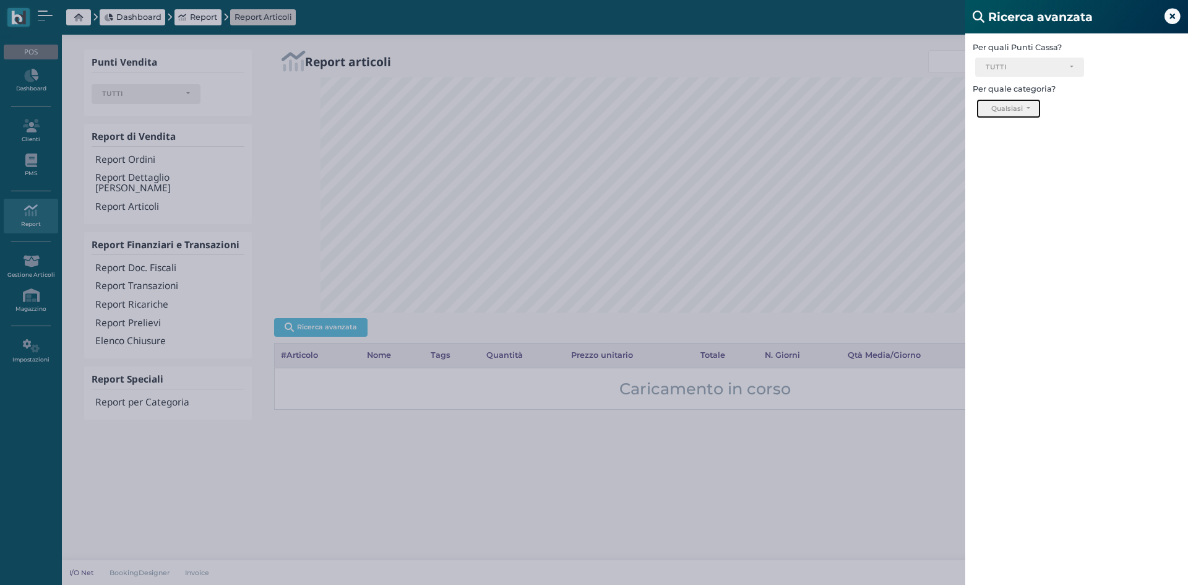
click at [1032, 107] on button "Qualsiasi" at bounding box center [1008, 109] width 64 height 20
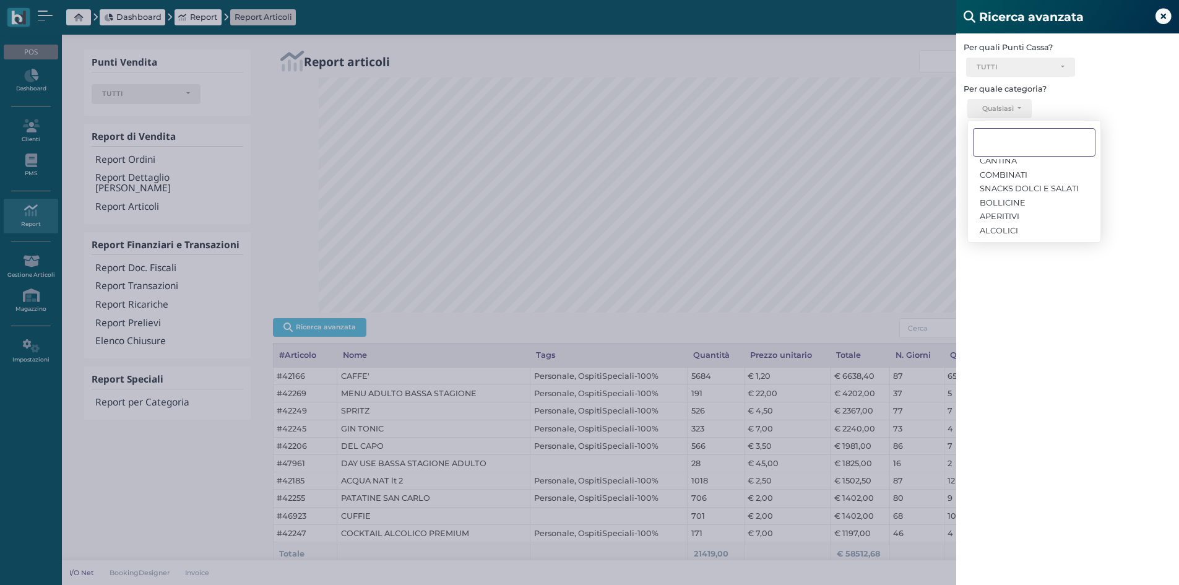
scroll to position [131, 0]
click at [998, 215] on span "GELATI" at bounding box center [994, 216] width 29 height 10
select select "1715"
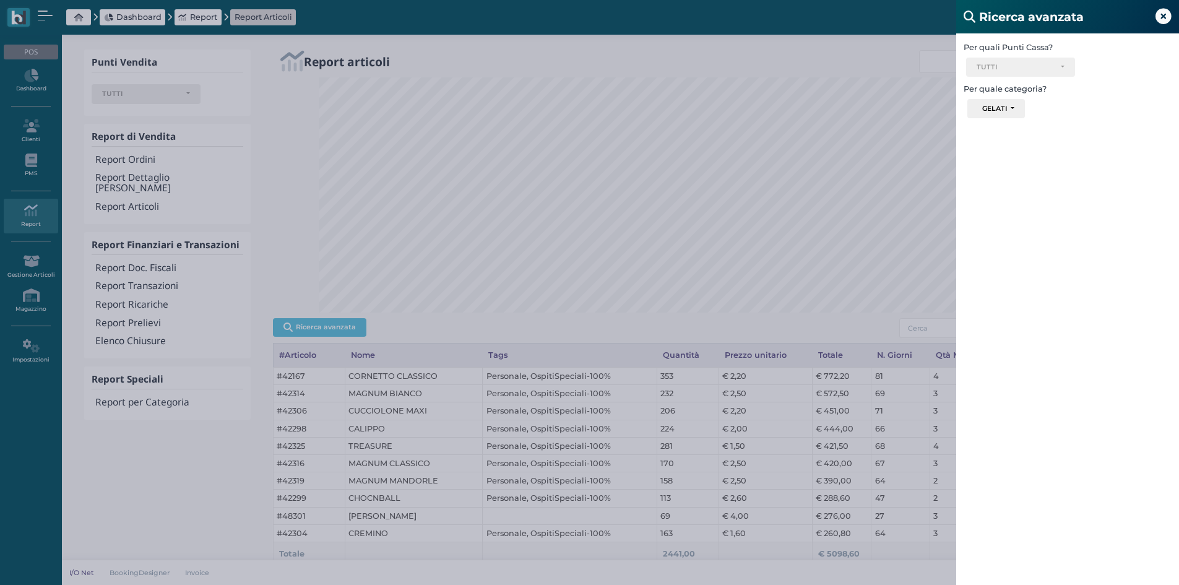
click at [194, 473] on div "Ricerca avanzata Per quali Punti Cassa? Ricevimento Ristorante Bar TUTTI Select…" at bounding box center [589, 292] width 1179 height 585
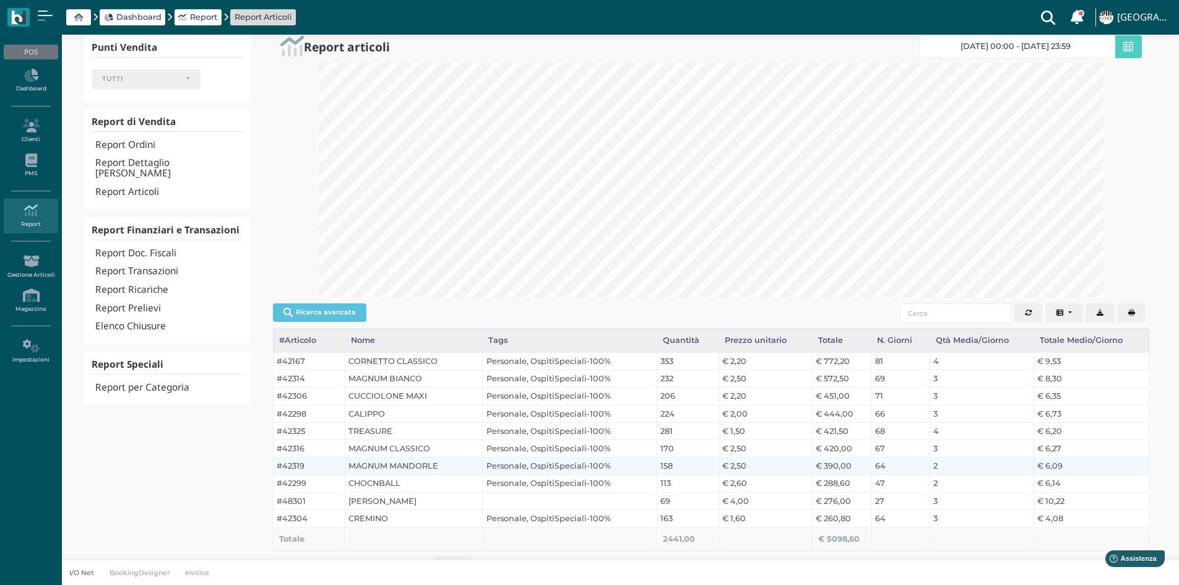
scroll to position [0, 0]
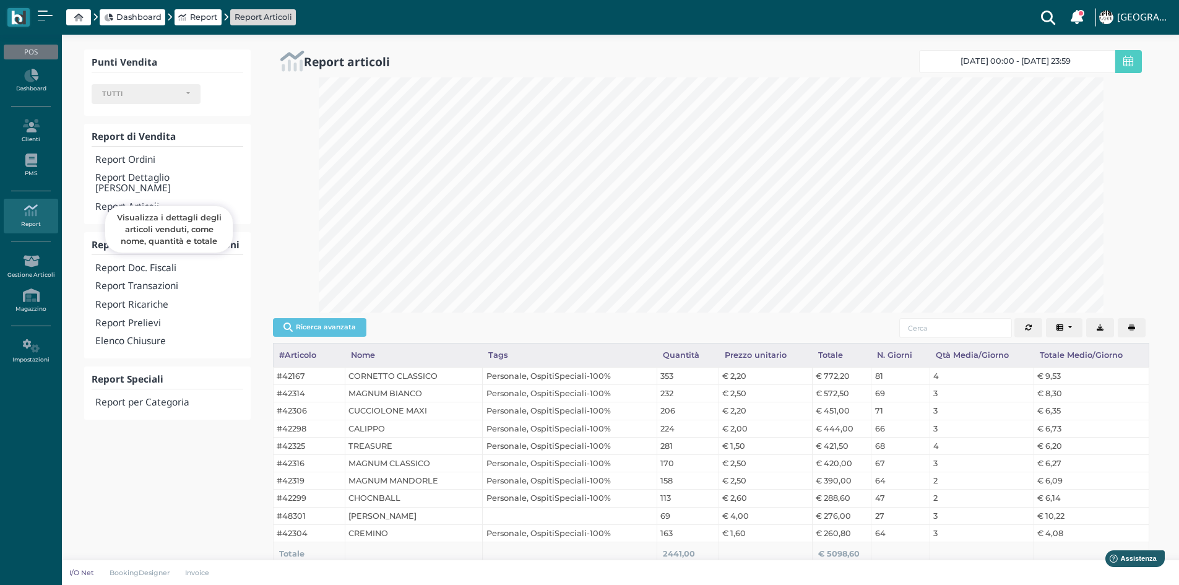
click at [140, 202] on h4 "Report Articoli" at bounding box center [168, 207] width 147 height 11
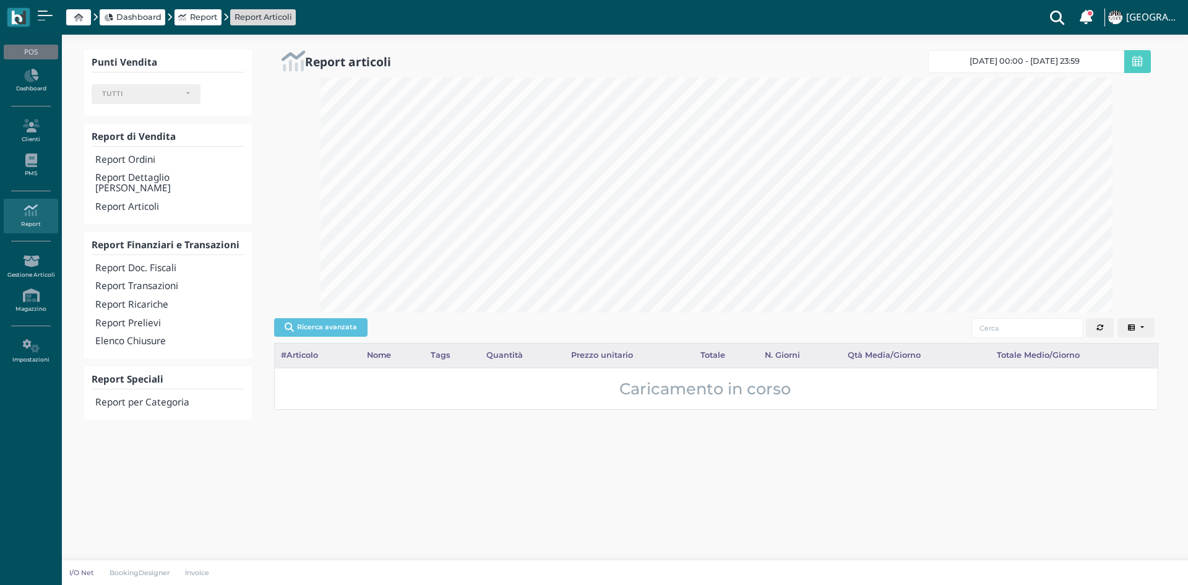
select select
click at [340, 328] on button "Ricerca avanzata" at bounding box center [320, 327] width 93 height 19
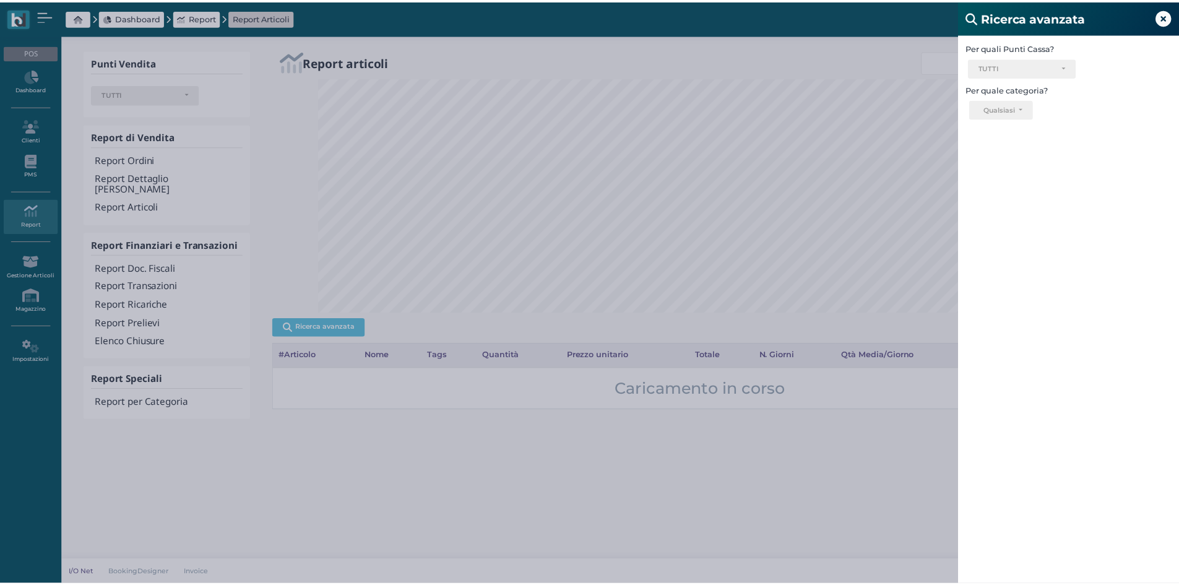
scroll to position [618566, 617998]
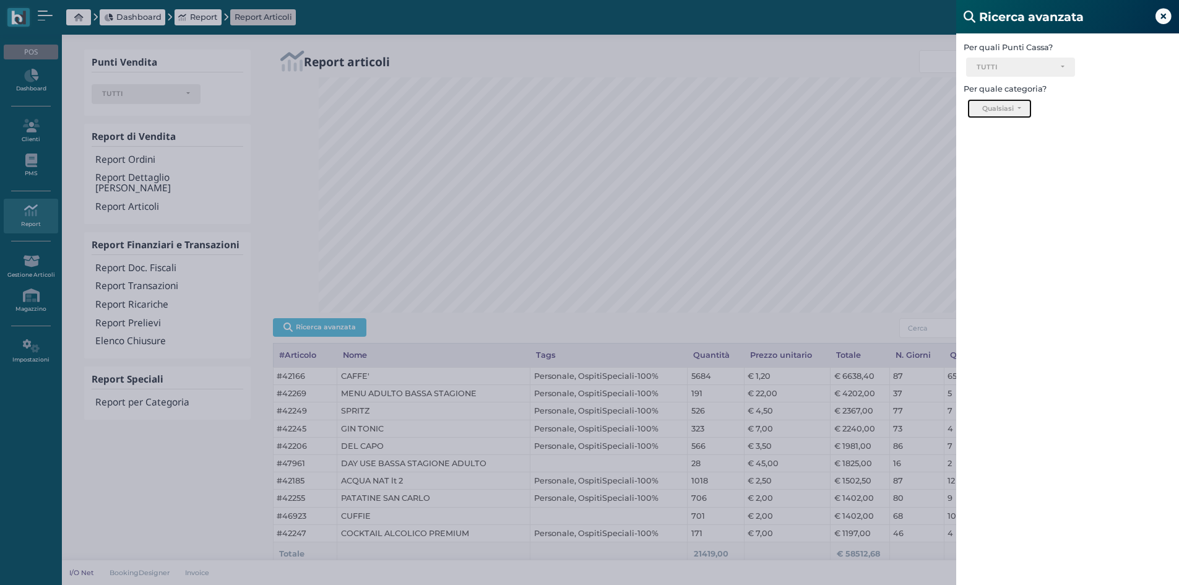
click at [1025, 110] on button "Qualsiasi" at bounding box center [999, 109] width 64 height 20
click at [1060, 67] on div "TUTTI" at bounding box center [1020, 67] width 88 height 9
click at [993, 199] on span "Bar" at bounding box center [991, 199] width 14 height 12
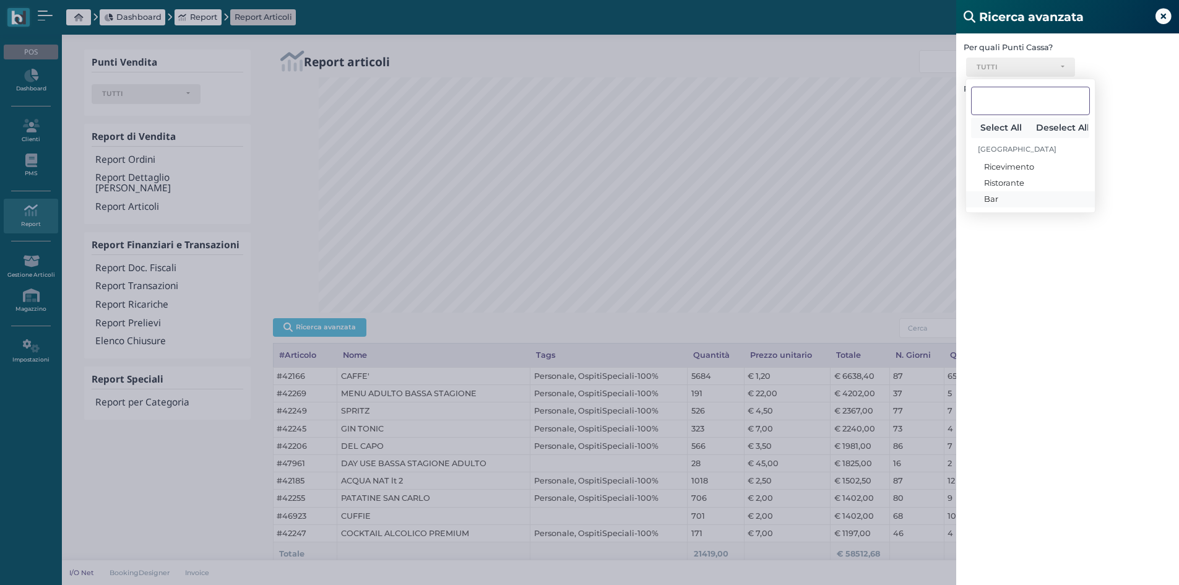
select select "331"
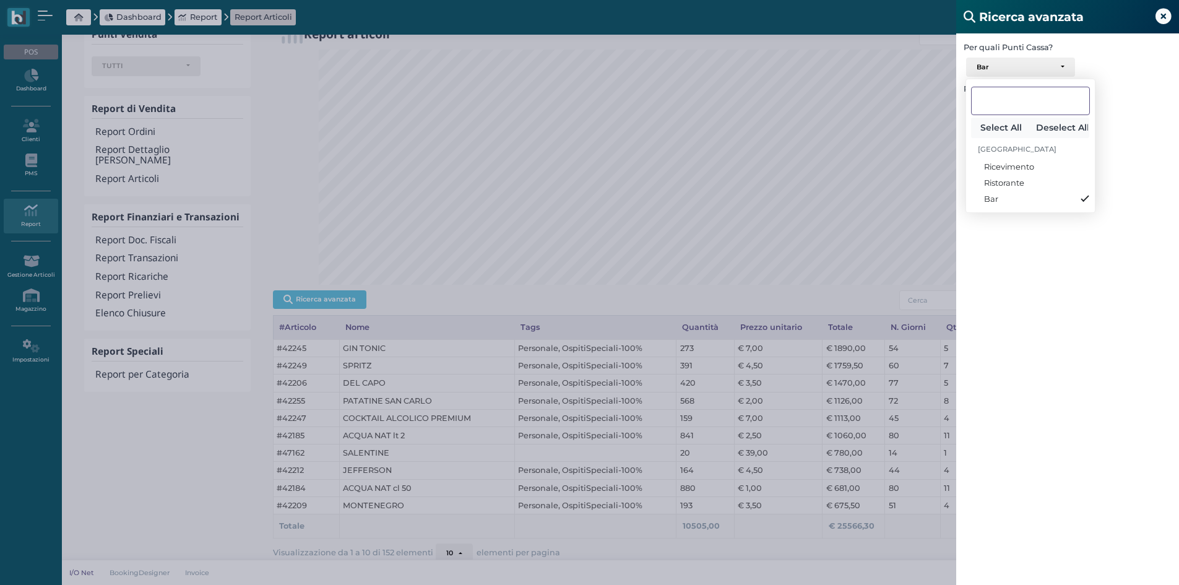
scroll to position [43, 0]
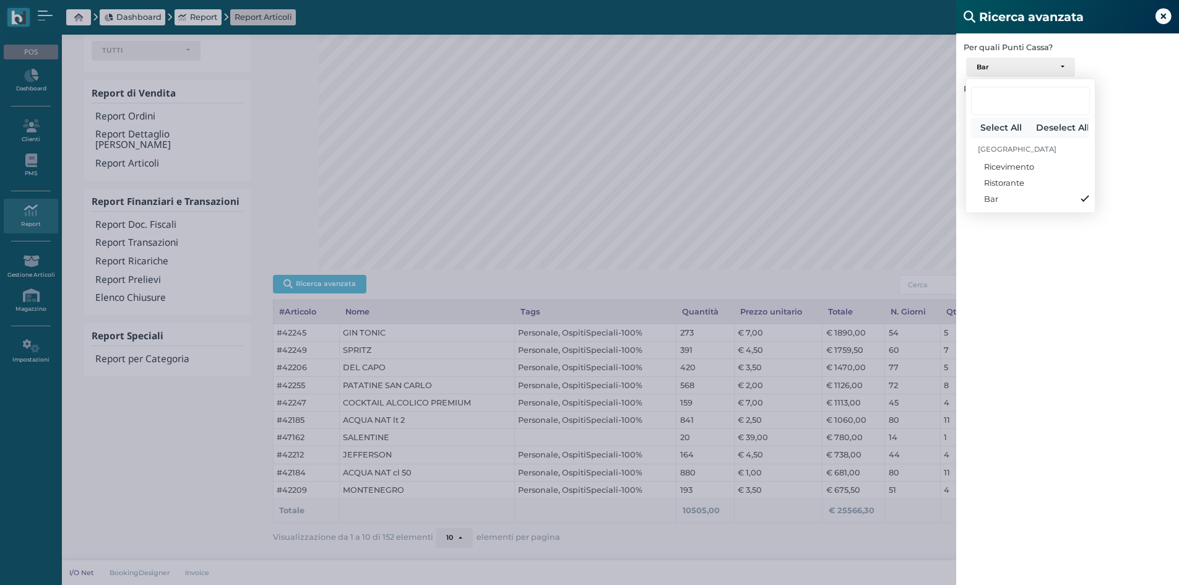
click at [787, 450] on div "Ricerca avanzata Per quali Punti Cassa? Ricevimento Ristorante Bar Bar Select A…" at bounding box center [589, 292] width 1179 height 585
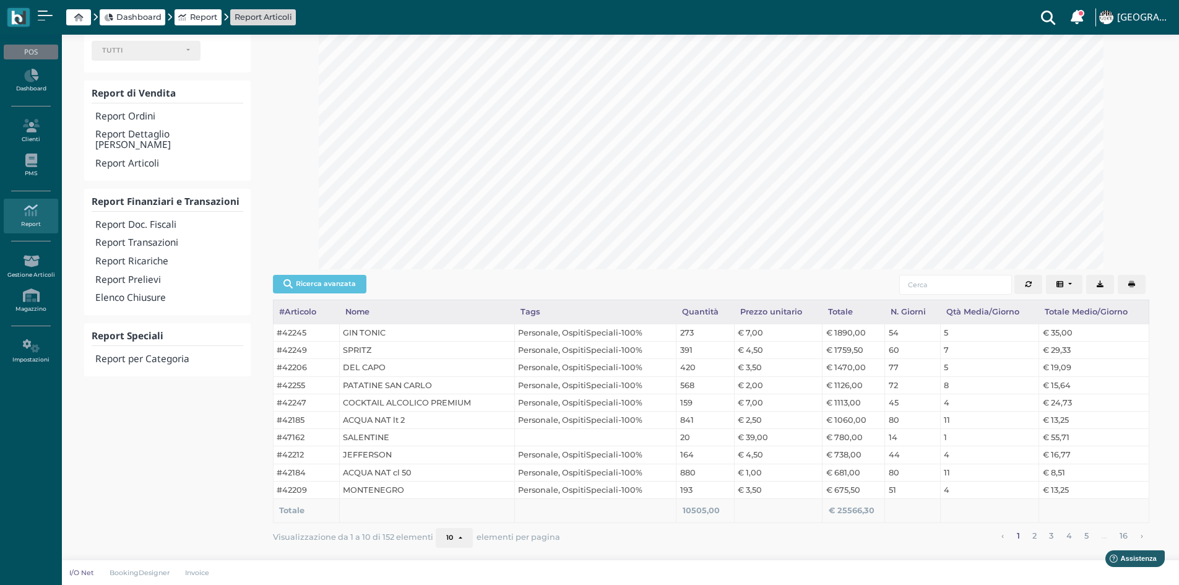
click at [457, 540] on button "10" at bounding box center [454, 538] width 37 height 20
click at [454, 518] on link "100" at bounding box center [475, 516] width 78 height 16
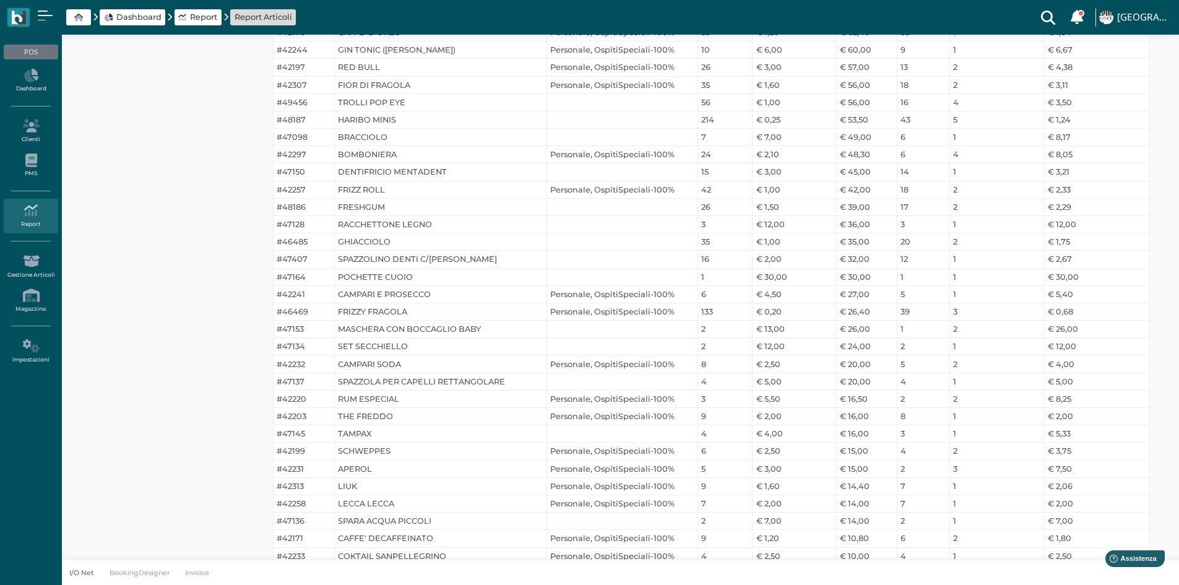
scroll to position [1613, 0]
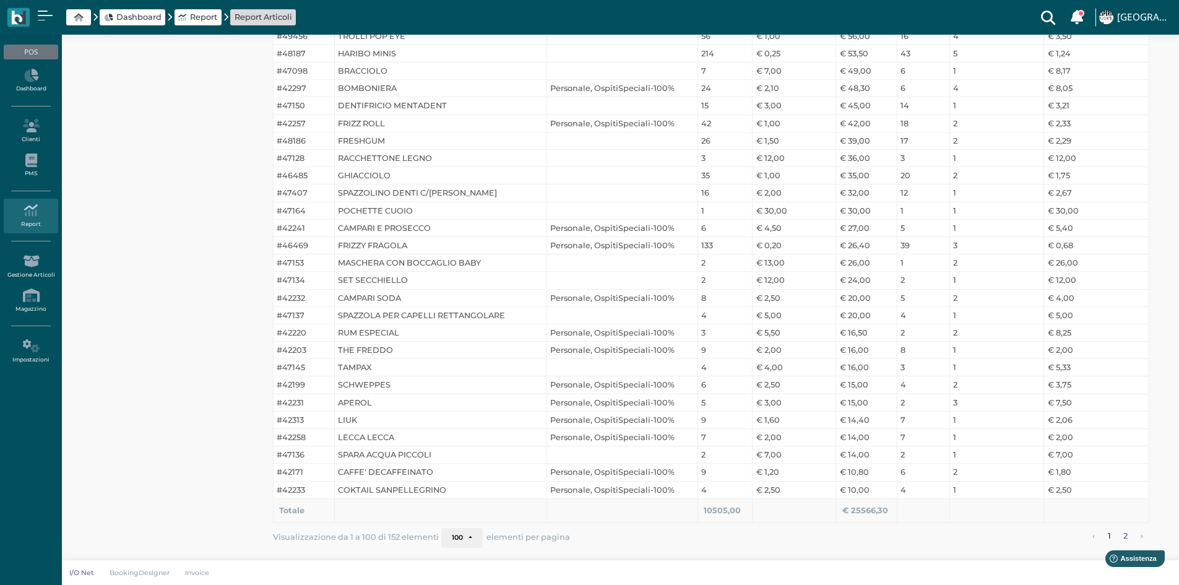
drag, startPoint x: 1126, startPoint y: 537, endPoint x: 1111, endPoint y: 524, distance: 19.7
click at [1126, 537] on link "2" at bounding box center [1125, 536] width 12 height 16
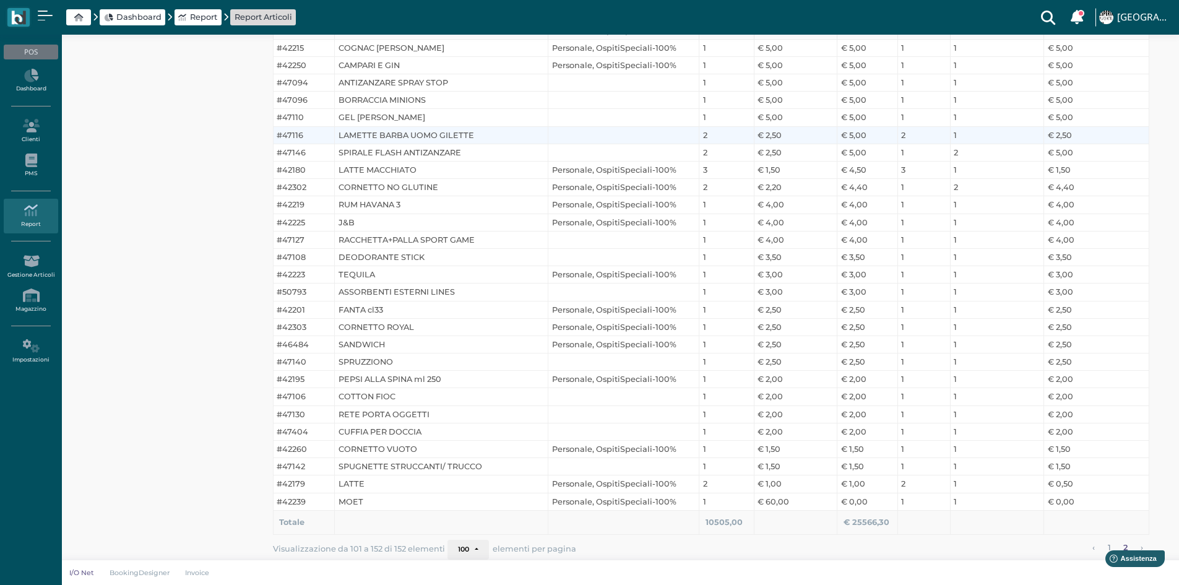
scroll to position [776, 0]
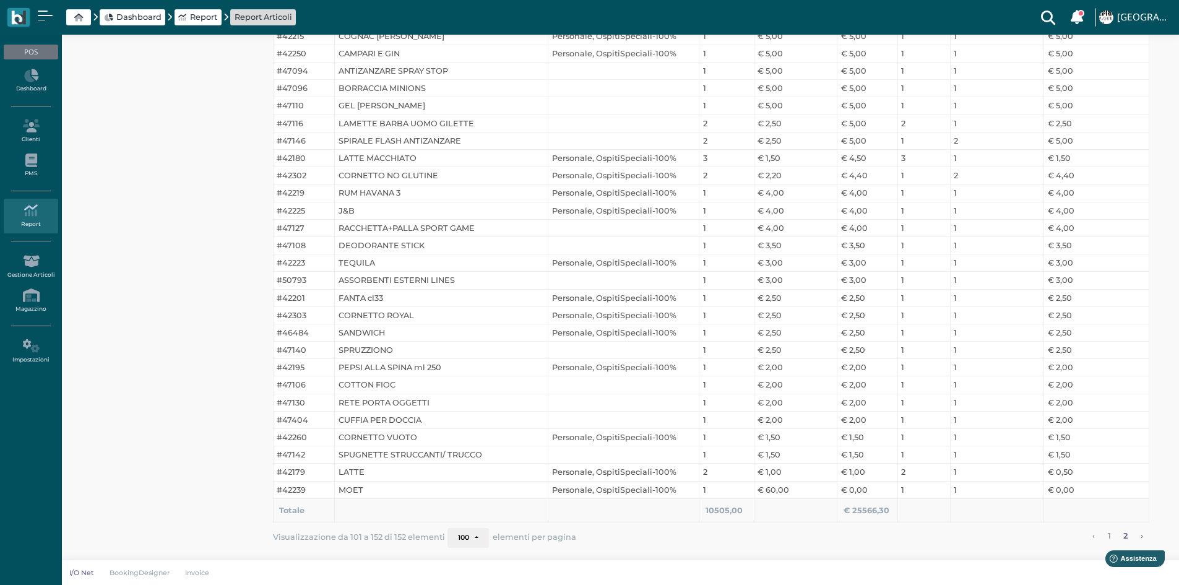
click at [1140, 537] on link "›" at bounding box center [1141, 536] width 11 height 16
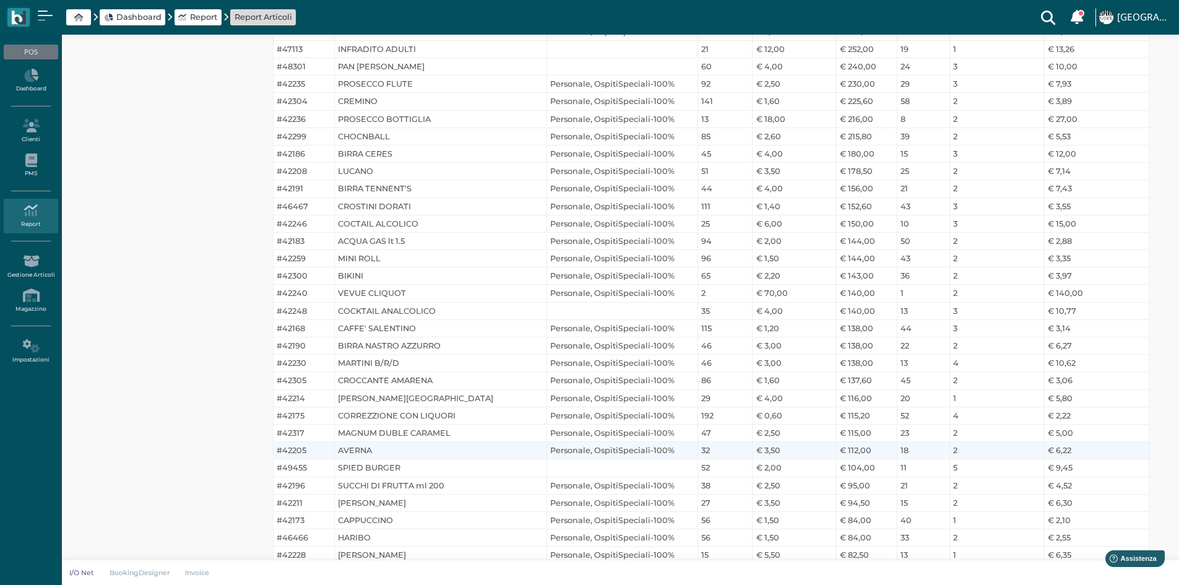
scroll to position [928, 0]
